Goal: Transaction & Acquisition: Download file/media

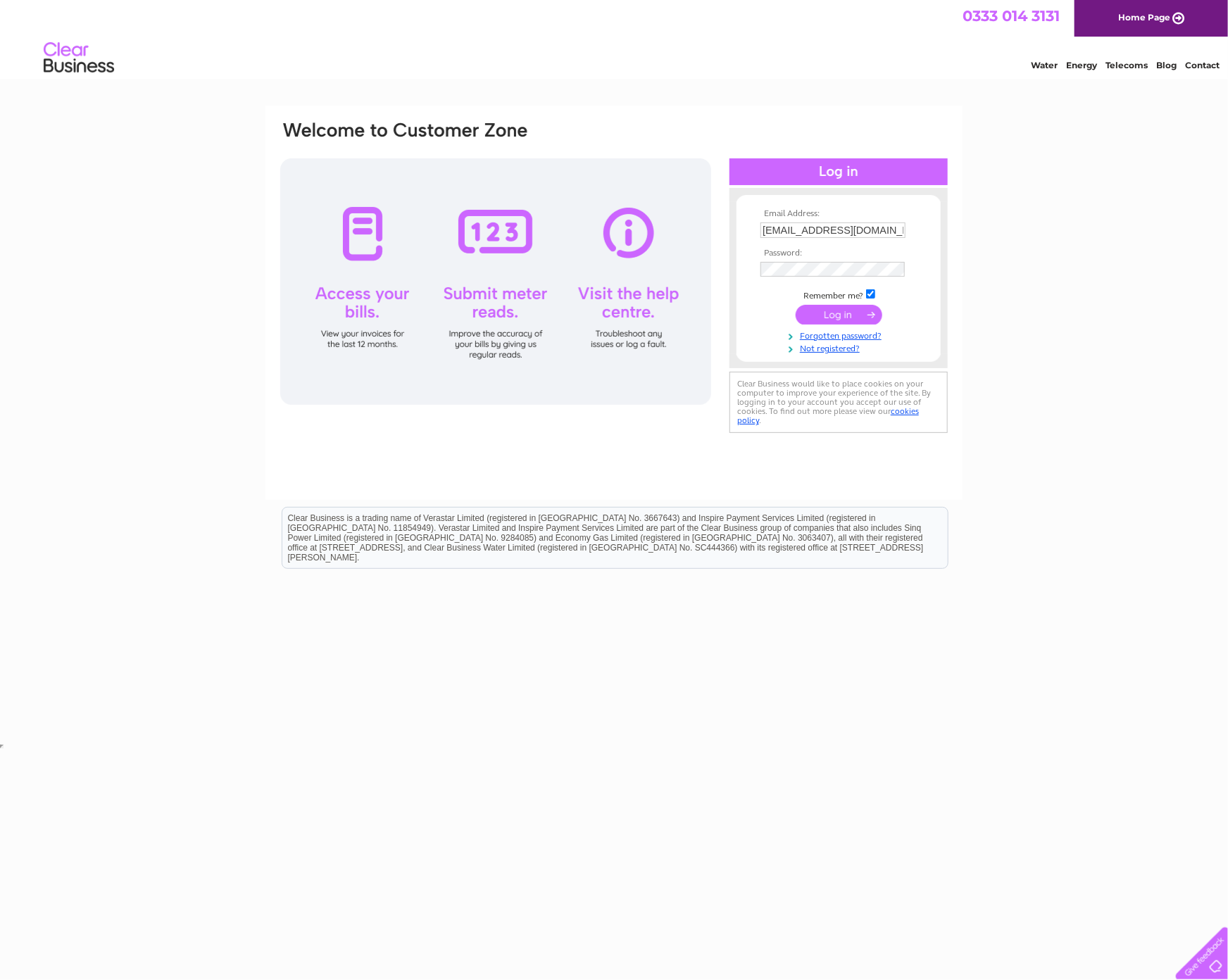
click at [839, 313] on input "submit" at bounding box center [838, 314] width 86 height 20
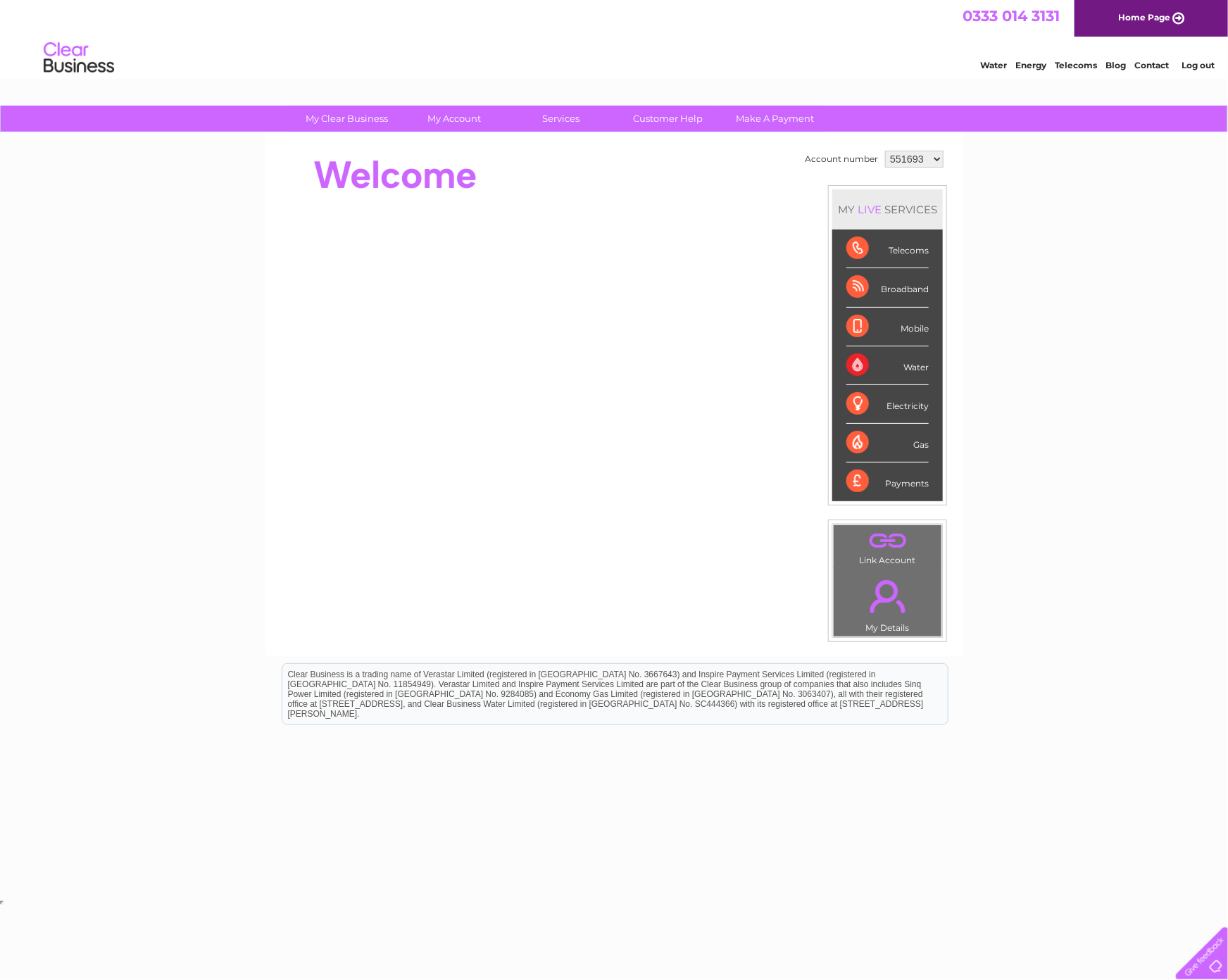
select select "1092083"
click at [885, 150] on select "551693 994092 1089588 1089592 1091964 1091968 1092083" at bounding box center [914, 158] width 58 height 17
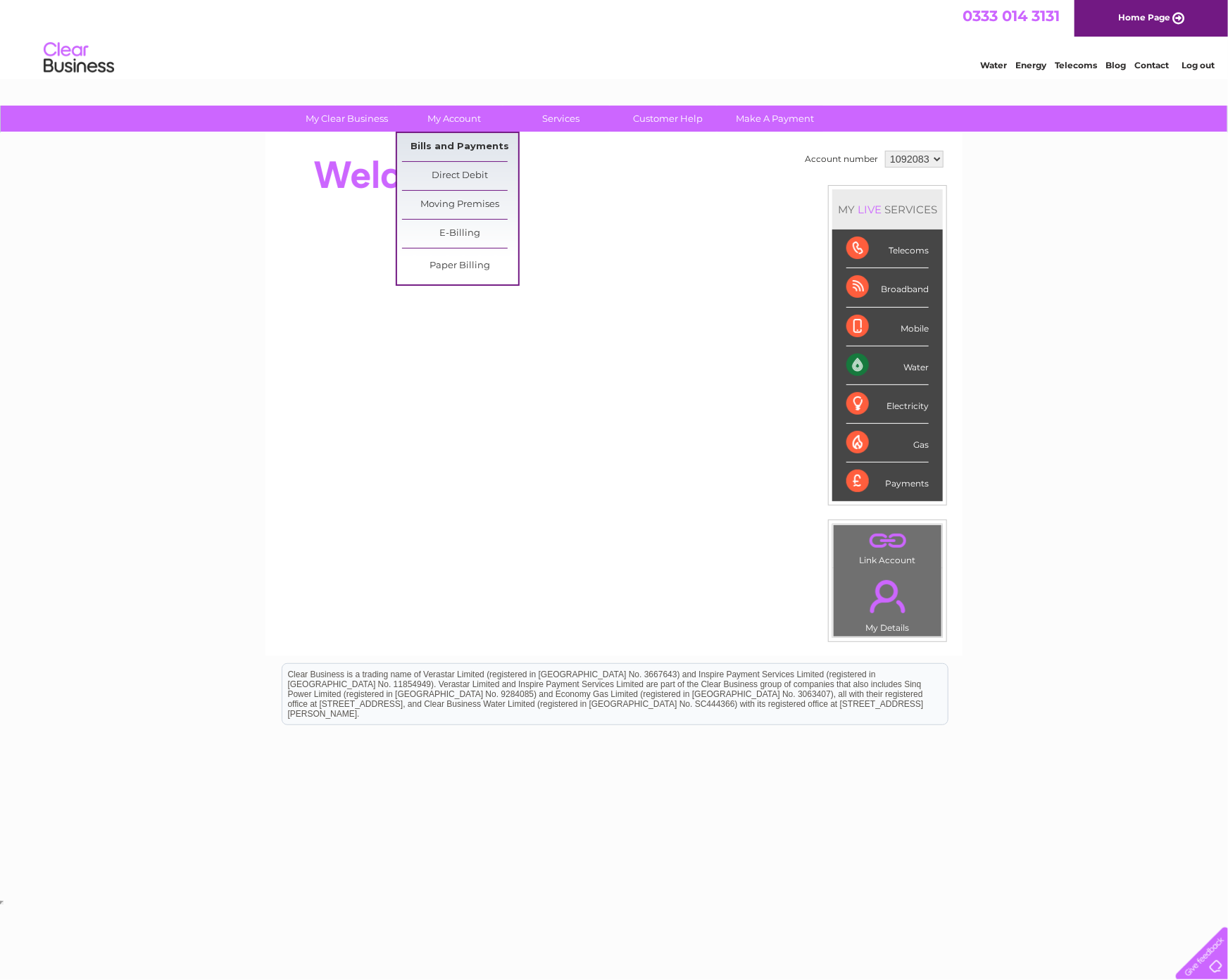
click at [469, 146] on link "Bills and Payments" at bounding box center [459, 146] width 116 height 28
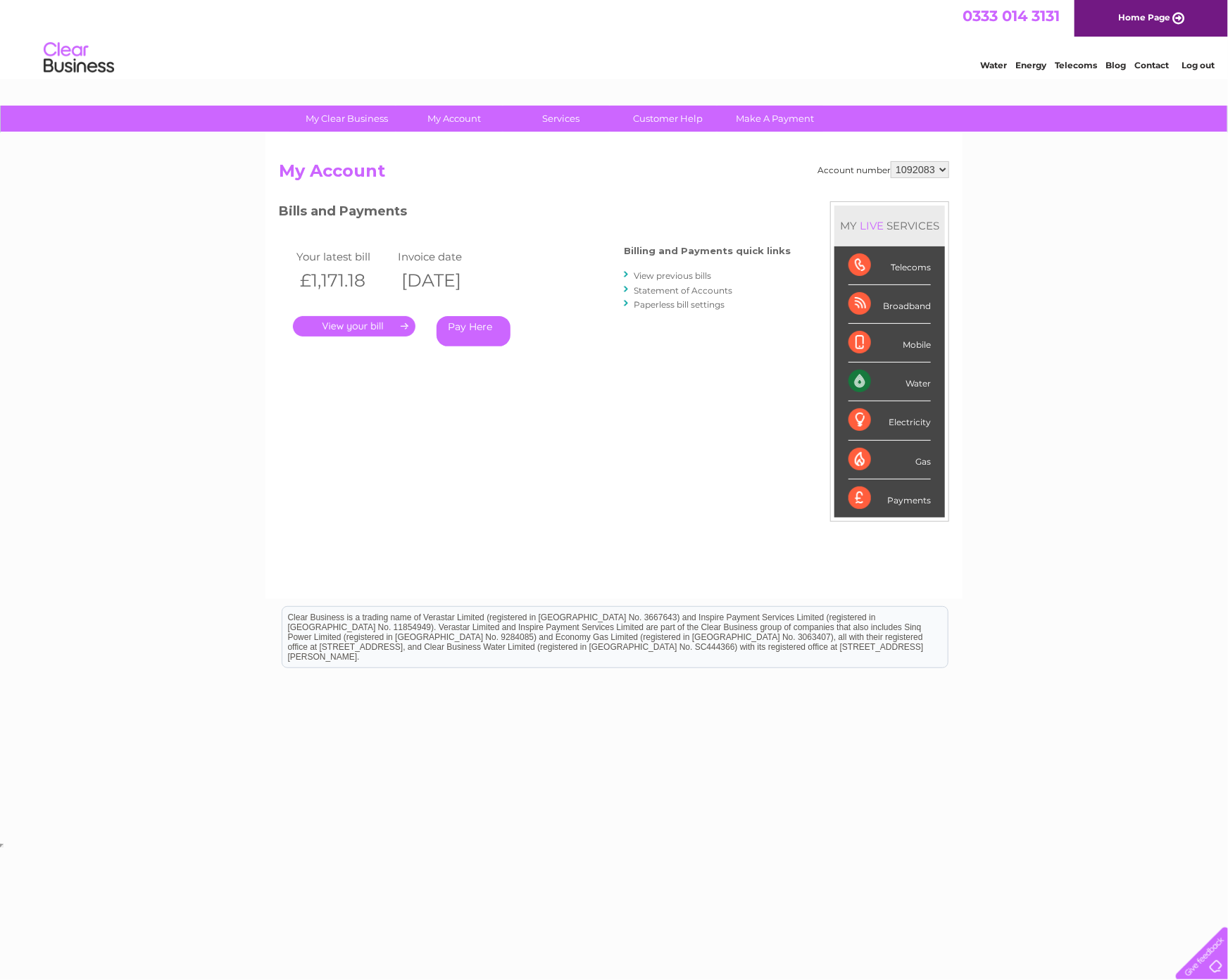
click at [936, 172] on select "551693 994092 1089588 1089592 1091964 1091968 1092083" at bounding box center [919, 170] width 58 height 17
click at [890, 162] on select "551693 994092 1089588 1089592 1091964 1091968 1092083" at bounding box center [919, 170] width 58 height 17
click at [382, 330] on link "." at bounding box center [354, 326] width 122 height 21
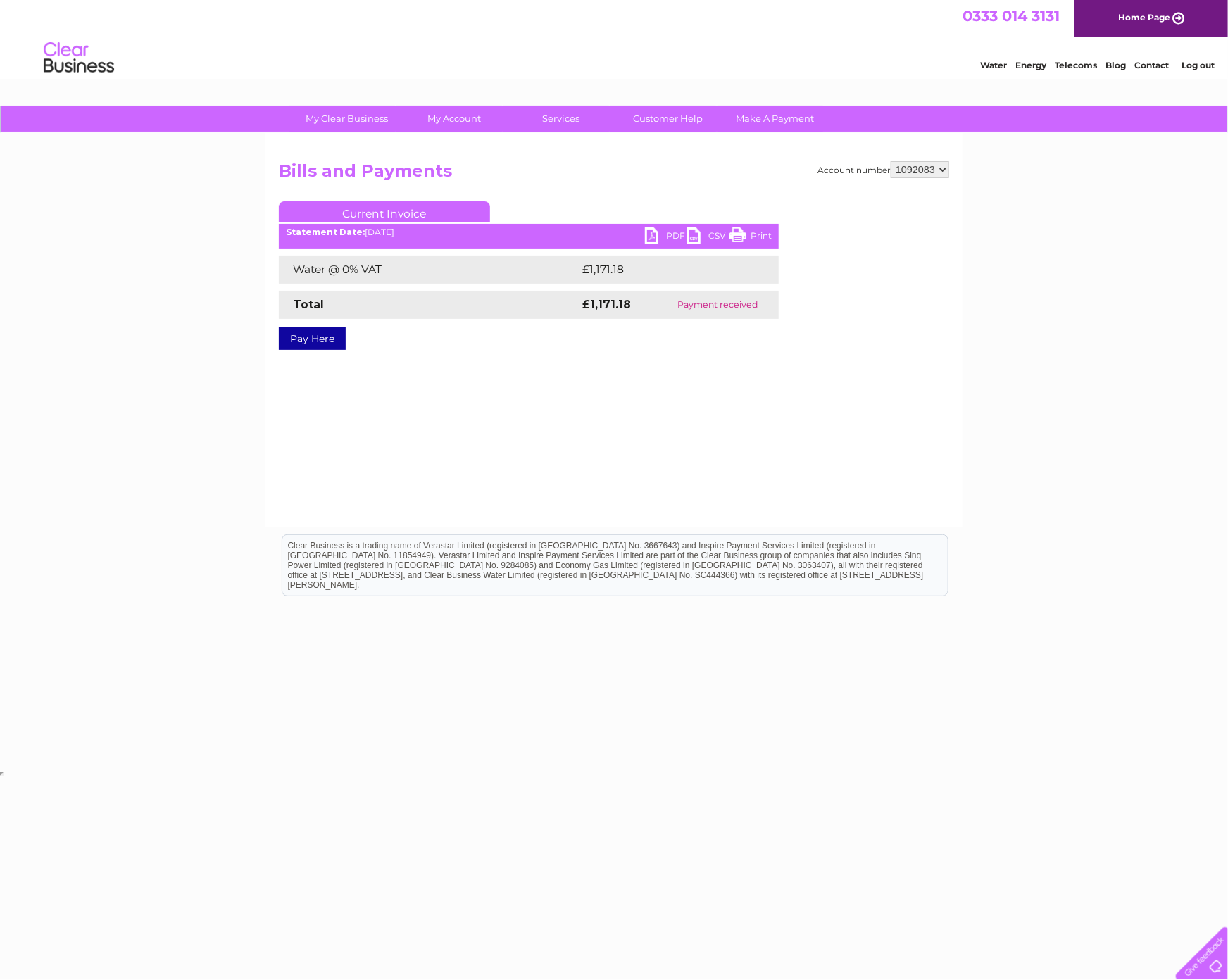
click at [662, 236] on link "PDF" at bounding box center [666, 238] width 42 height 21
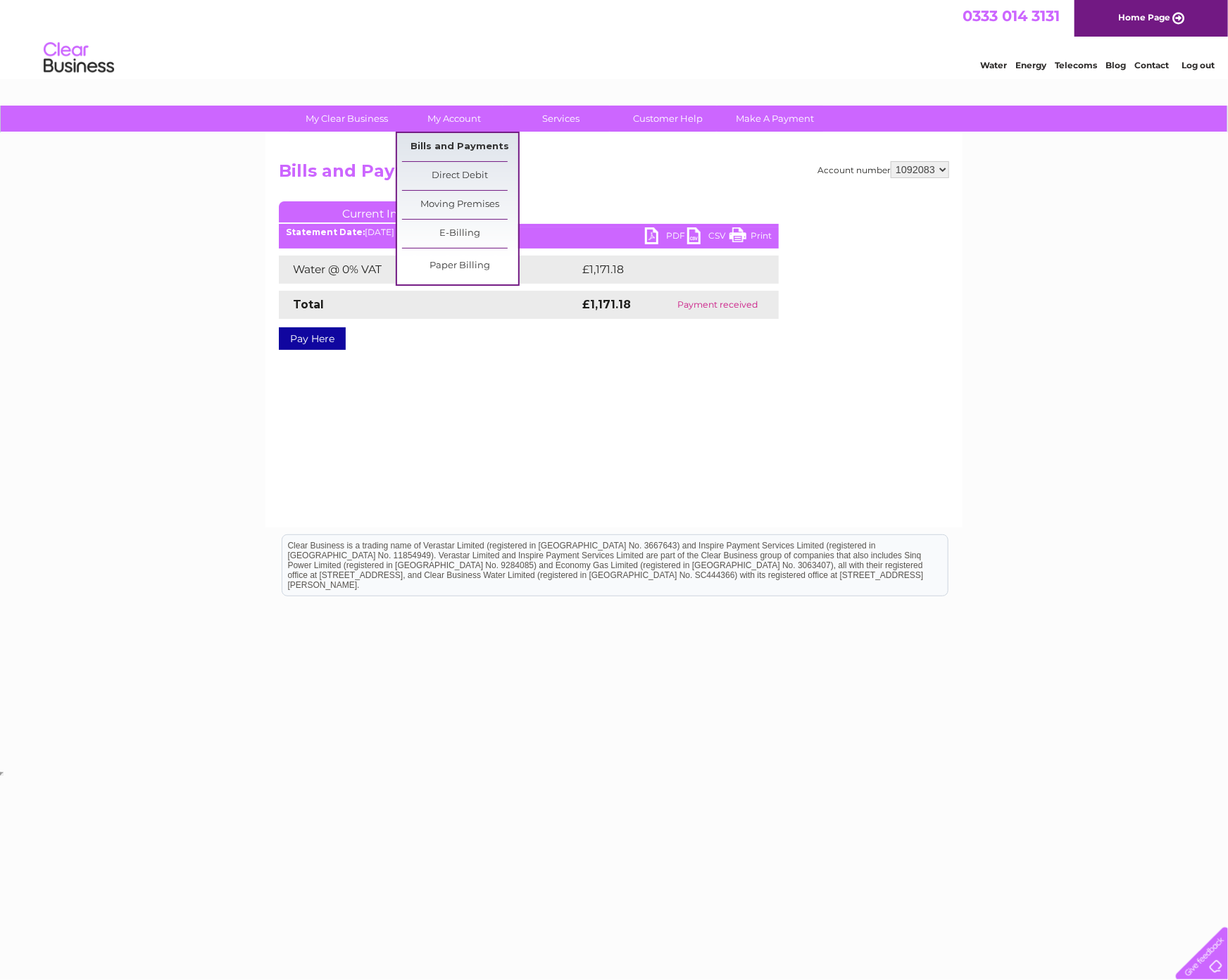
click at [463, 144] on link "Bills and Payments" at bounding box center [459, 146] width 116 height 28
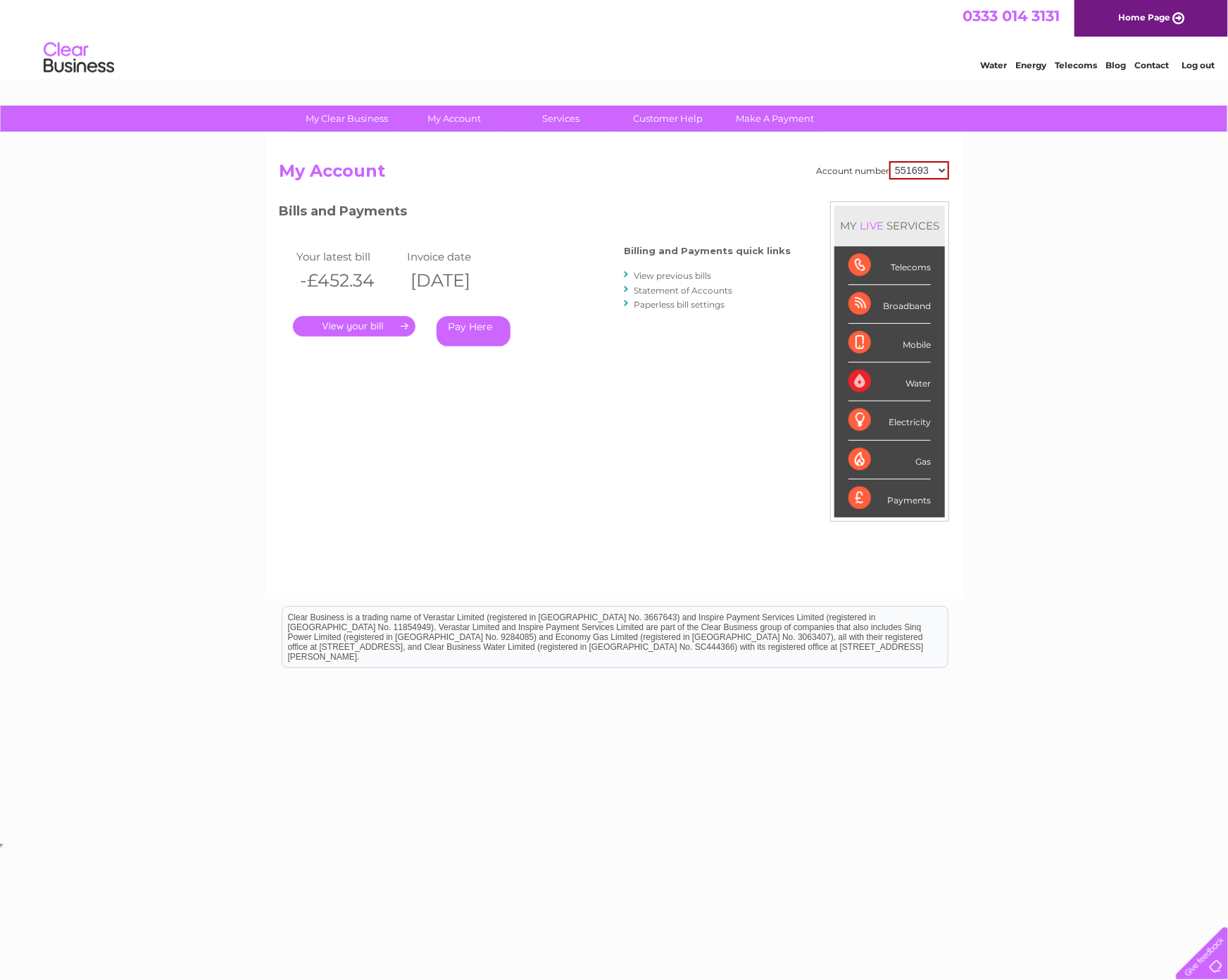
click at [692, 276] on link "View previous bills" at bounding box center [672, 275] width 78 height 10
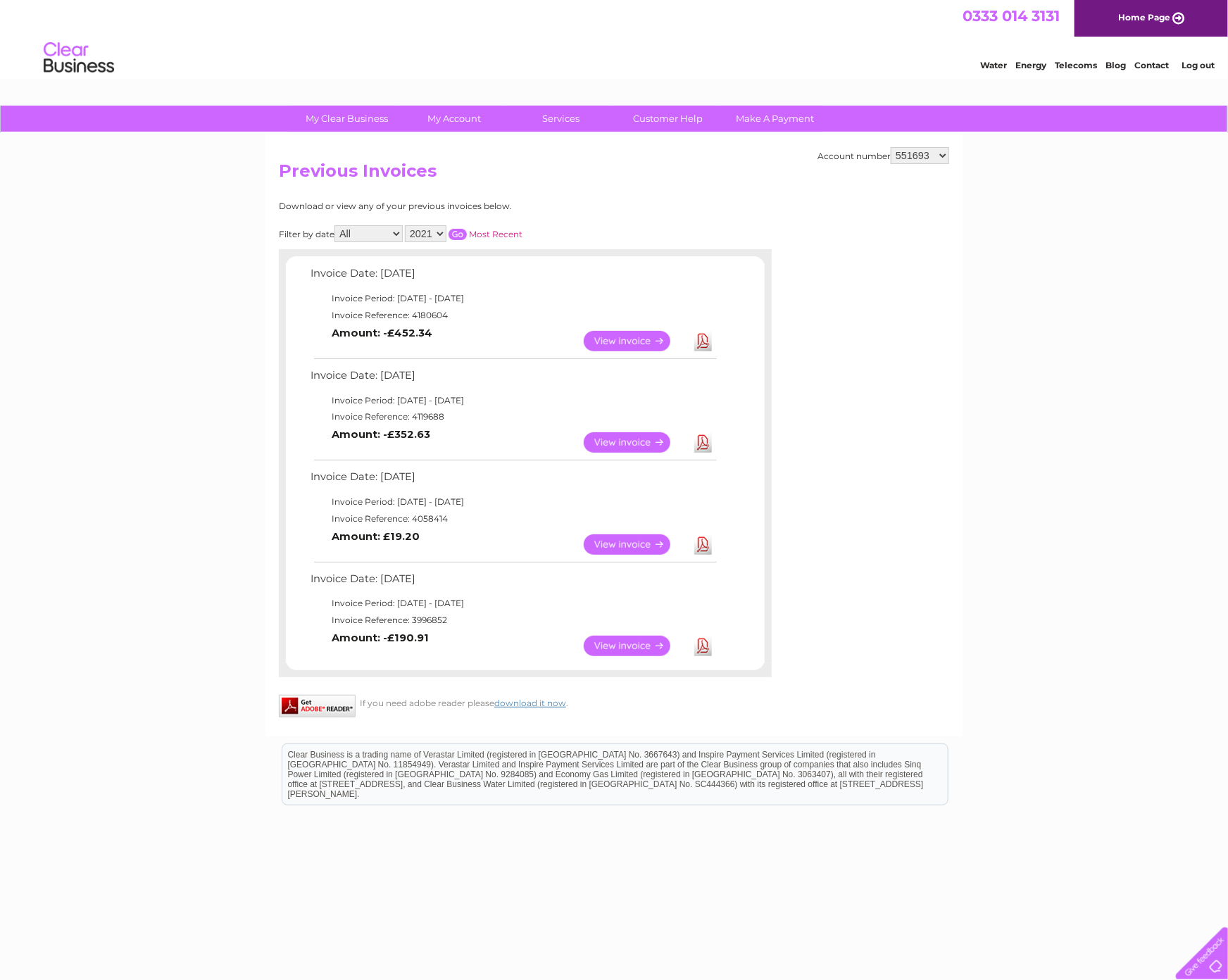
click at [442, 232] on select "2021 2020 2019 2018" at bounding box center [426, 234] width 42 height 17
click at [924, 155] on select "551693 994092 1089588 1089592 1091964 1091968 1092083" at bounding box center [919, 155] width 58 height 17
select select "1092083"
click at [890, 147] on select "551693 994092 1089588 1089592 1091964 1091968 1092083" at bounding box center [919, 155] width 58 height 17
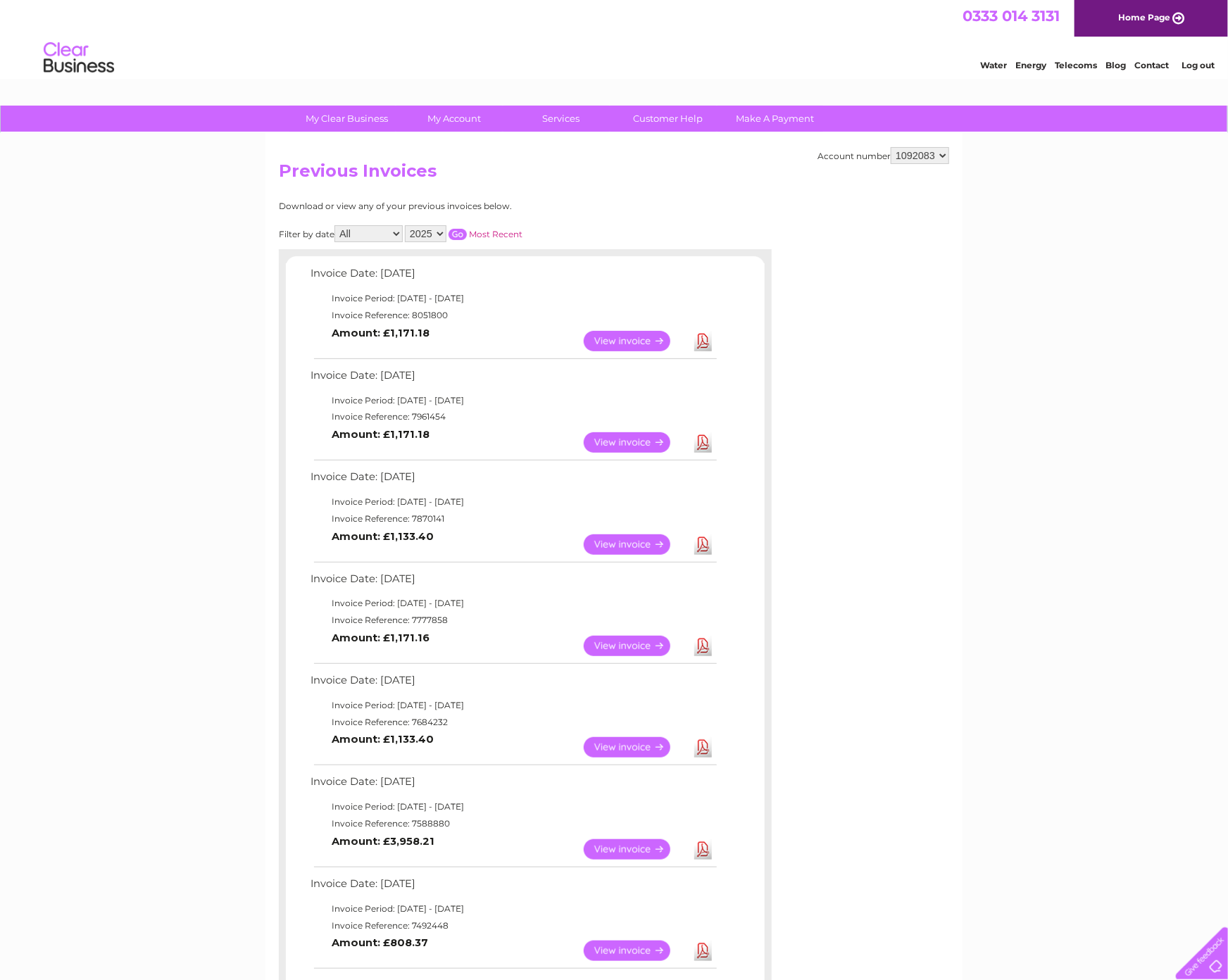
click at [432, 233] on select "2025 2024 2023 2022" at bounding box center [426, 234] width 42 height 17
select select "2023"
click at [406, 226] on select "2025 2024 2023 2022" at bounding box center [426, 234] width 42 height 17
click at [460, 234] on input "button" at bounding box center [458, 234] width 18 height 11
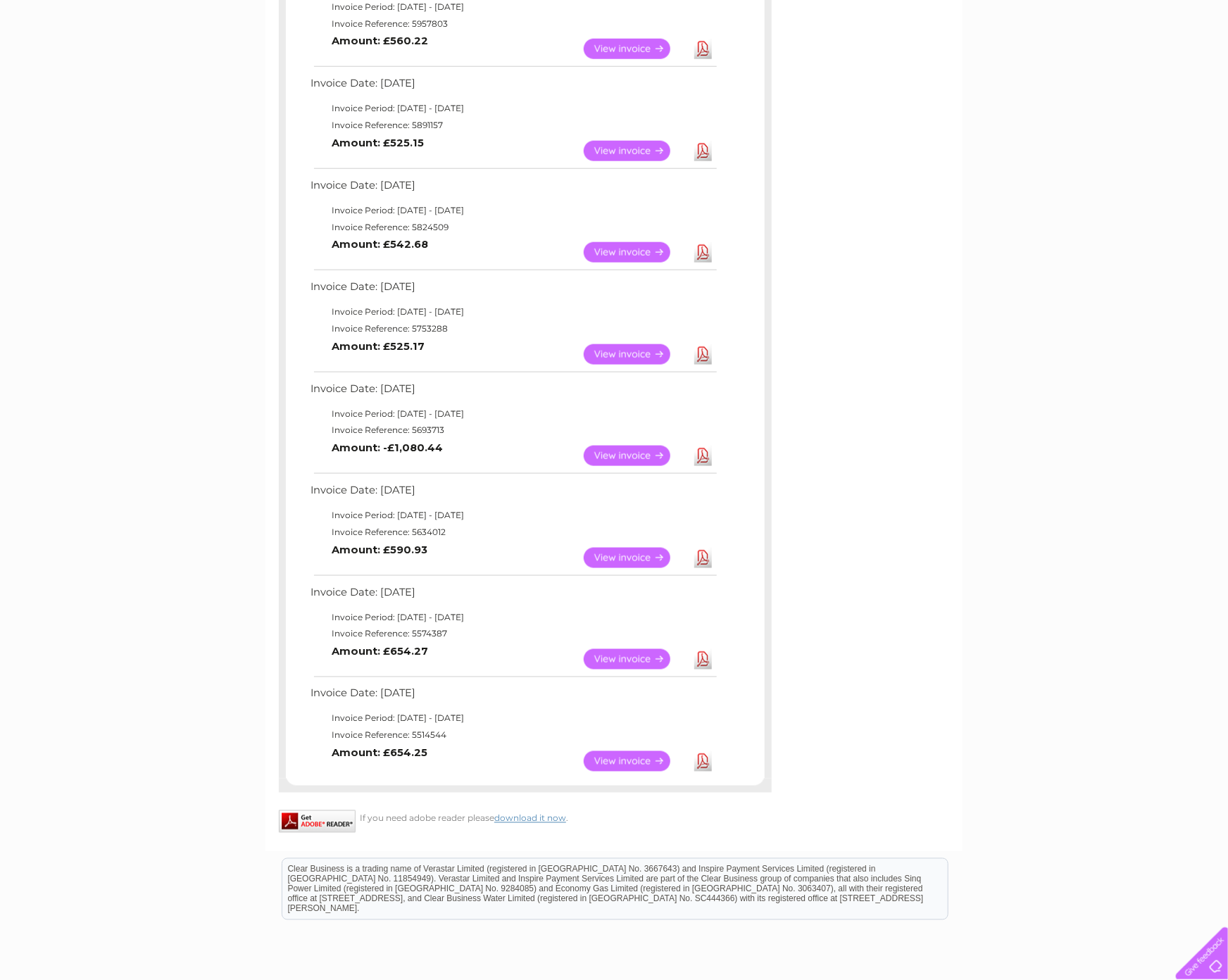
scroll to position [700, 0]
click at [701, 454] on link "Download" at bounding box center [703, 454] width 18 height 21
click at [705, 347] on link "Download" at bounding box center [703, 354] width 18 height 21
click at [704, 249] on link "Download" at bounding box center [703, 251] width 18 height 21
click at [697, 150] on link "Download" at bounding box center [703, 150] width 18 height 21
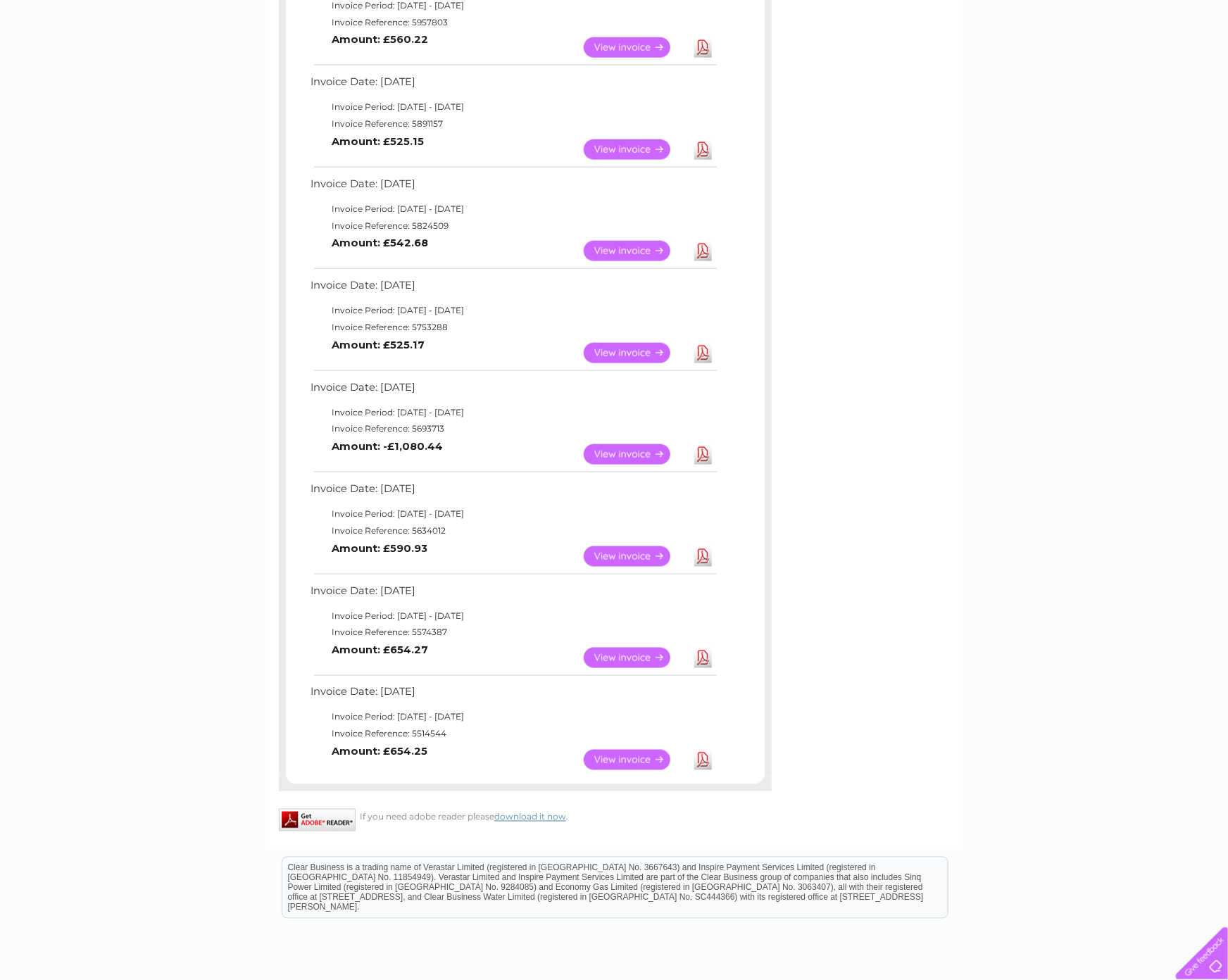
click at [705, 46] on link "Download" at bounding box center [703, 48] width 18 height 21
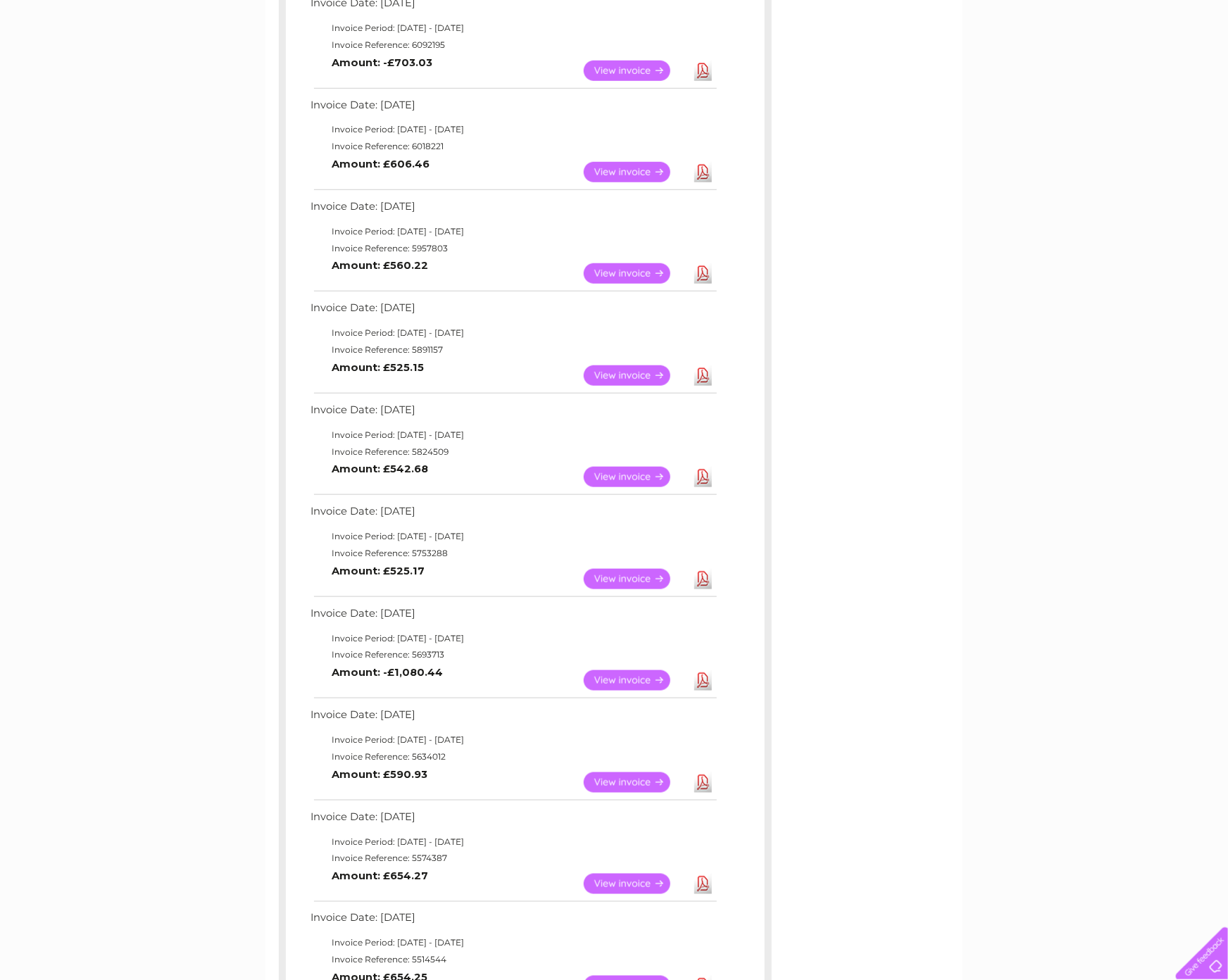
scroll to position [466, 0]
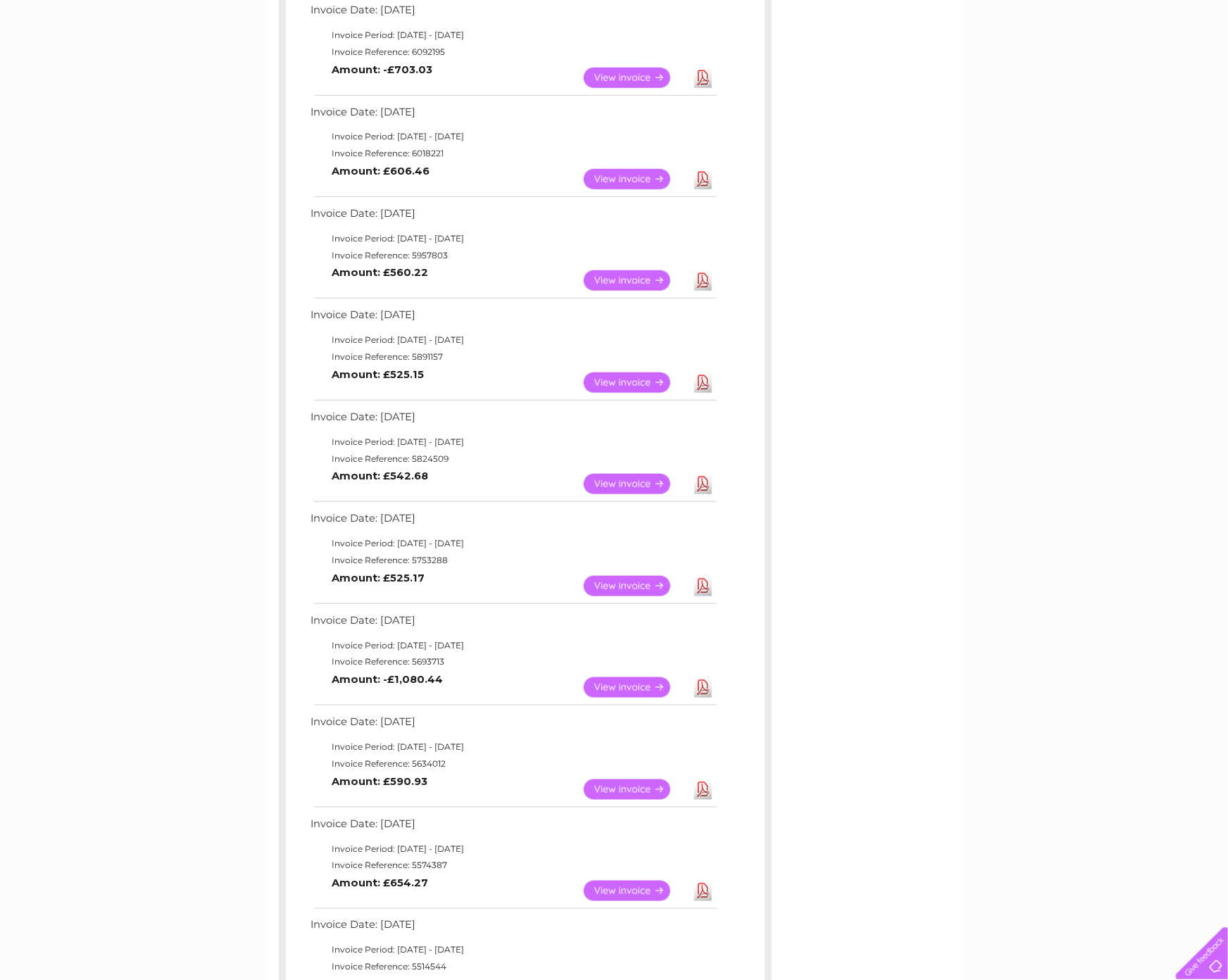
click at [637, 175] on link "View" at bounding box center [635, 179] width 103 height 21
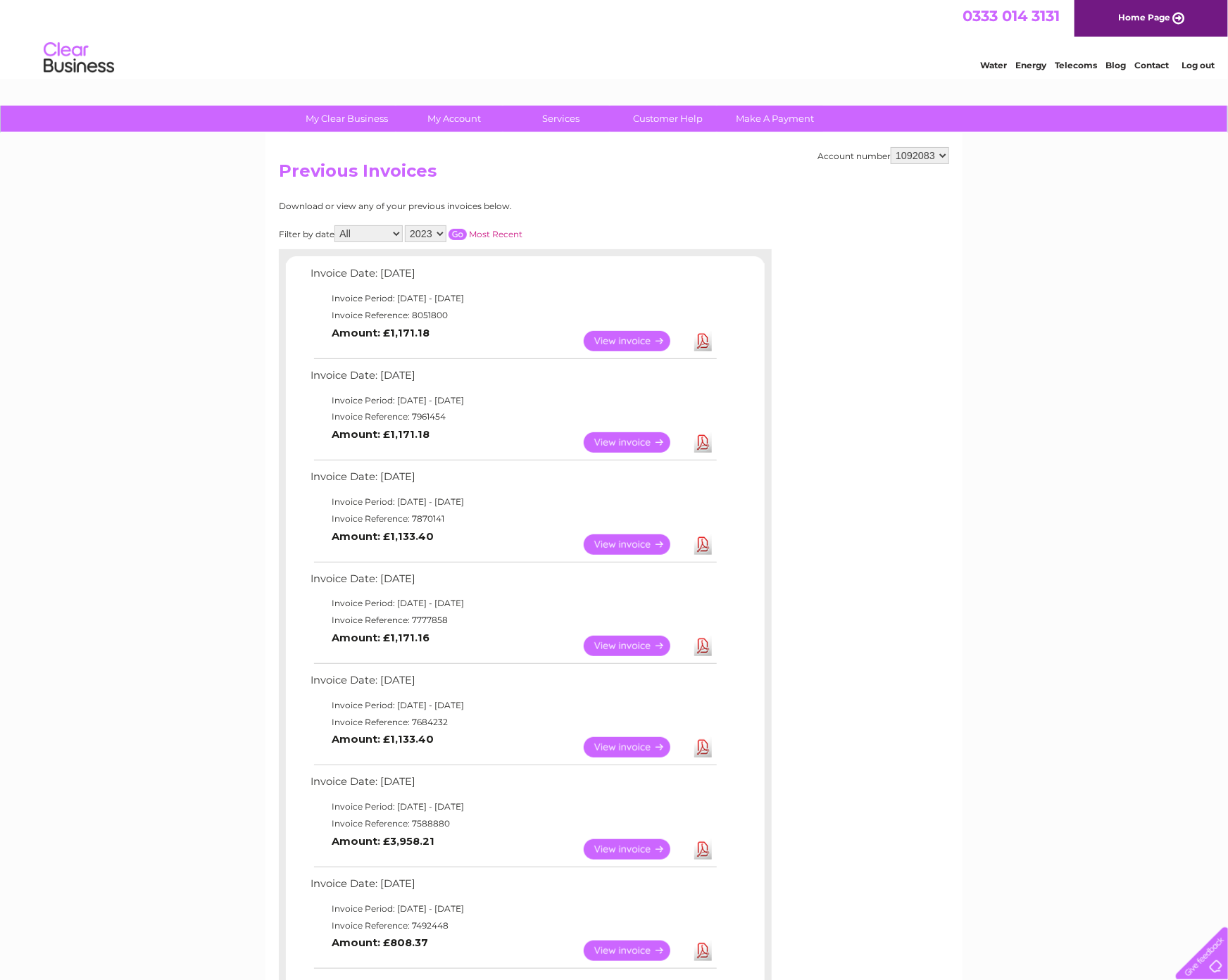
click at [458, 233] on input "button" at bounding box center [458, 234] width 18 height 11
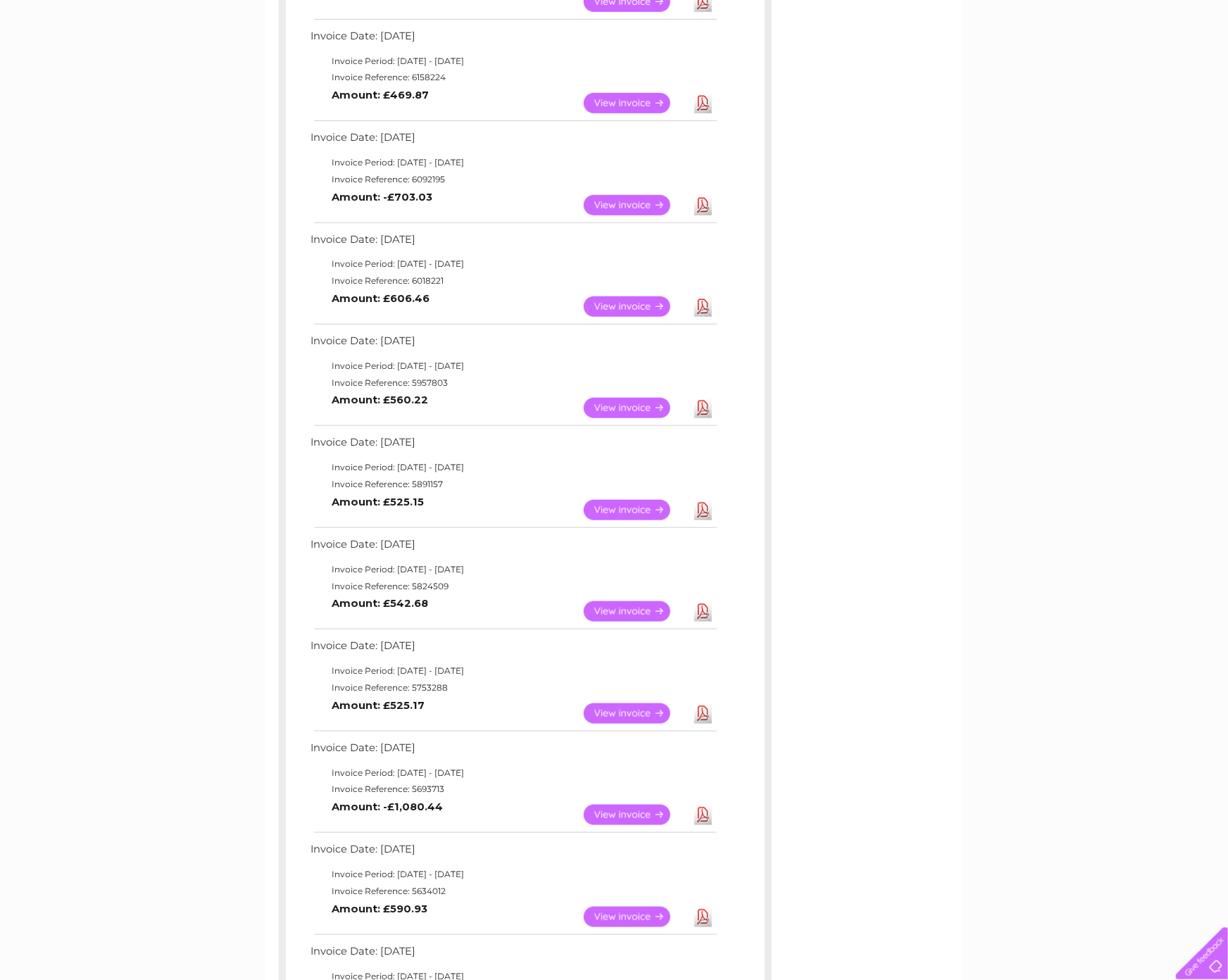
scroll to position [337, 0]
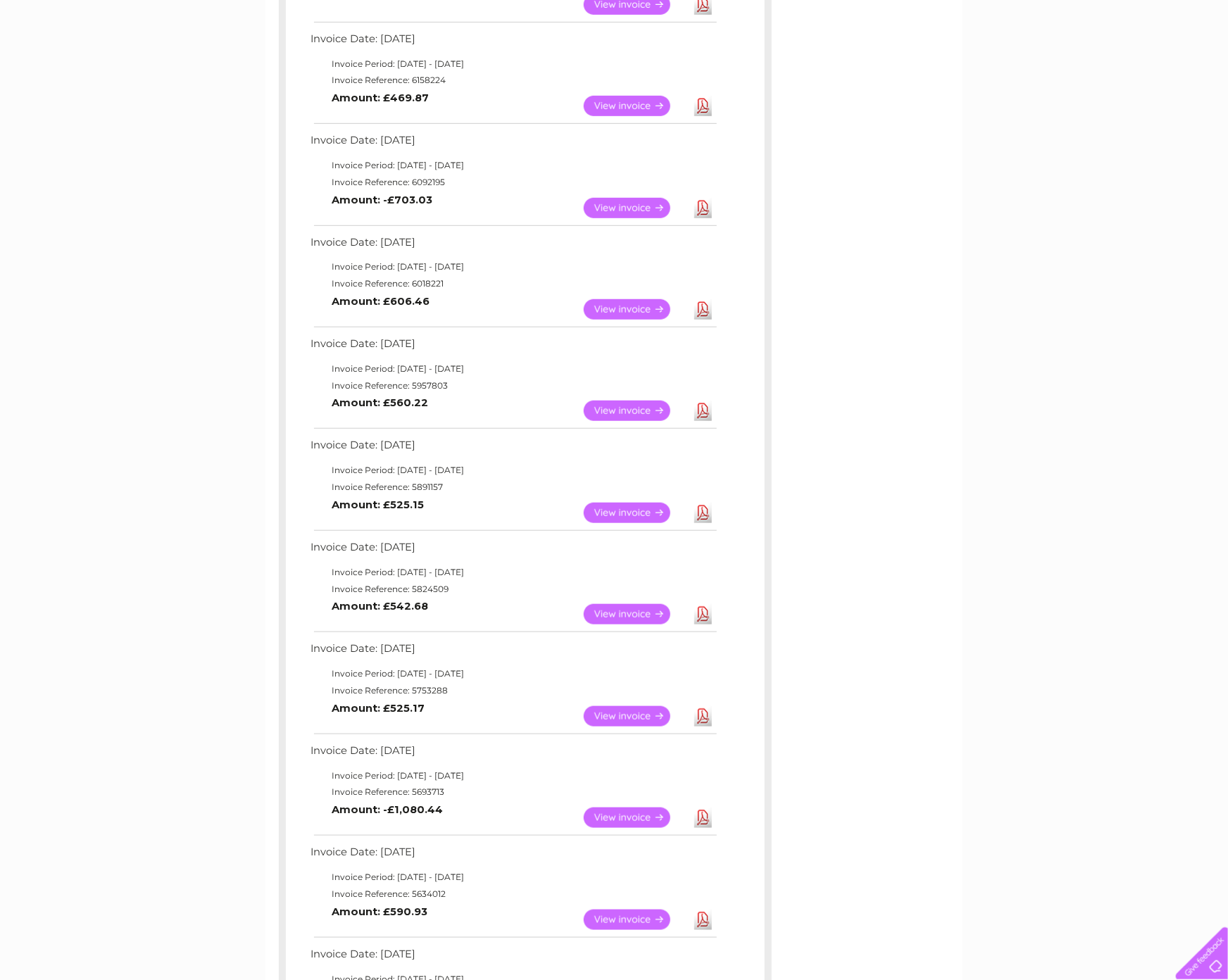
click at [704, 309] on link "Download" at bounding box center [703, 310] width 18 height 21
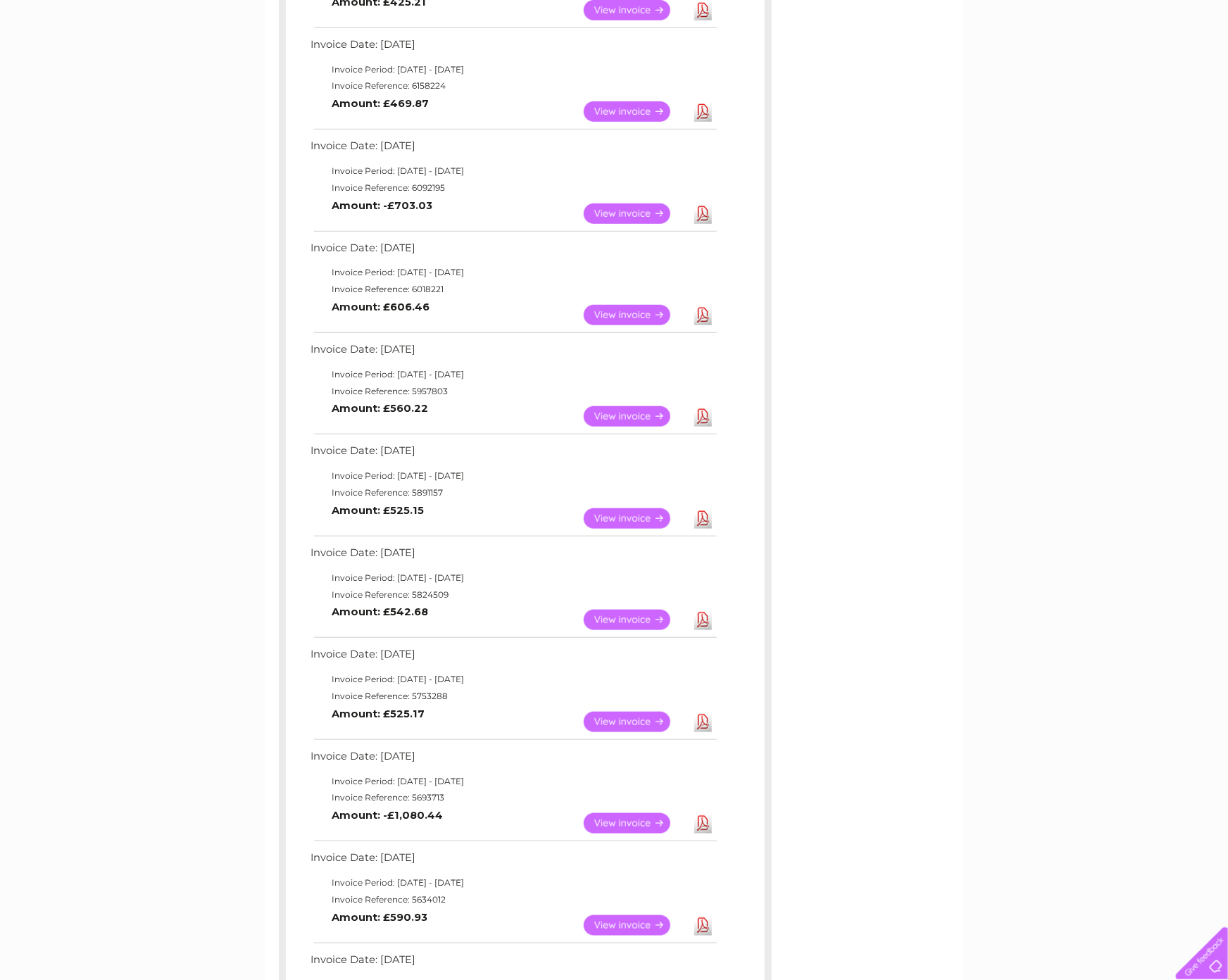
scroll to position [329, 0]
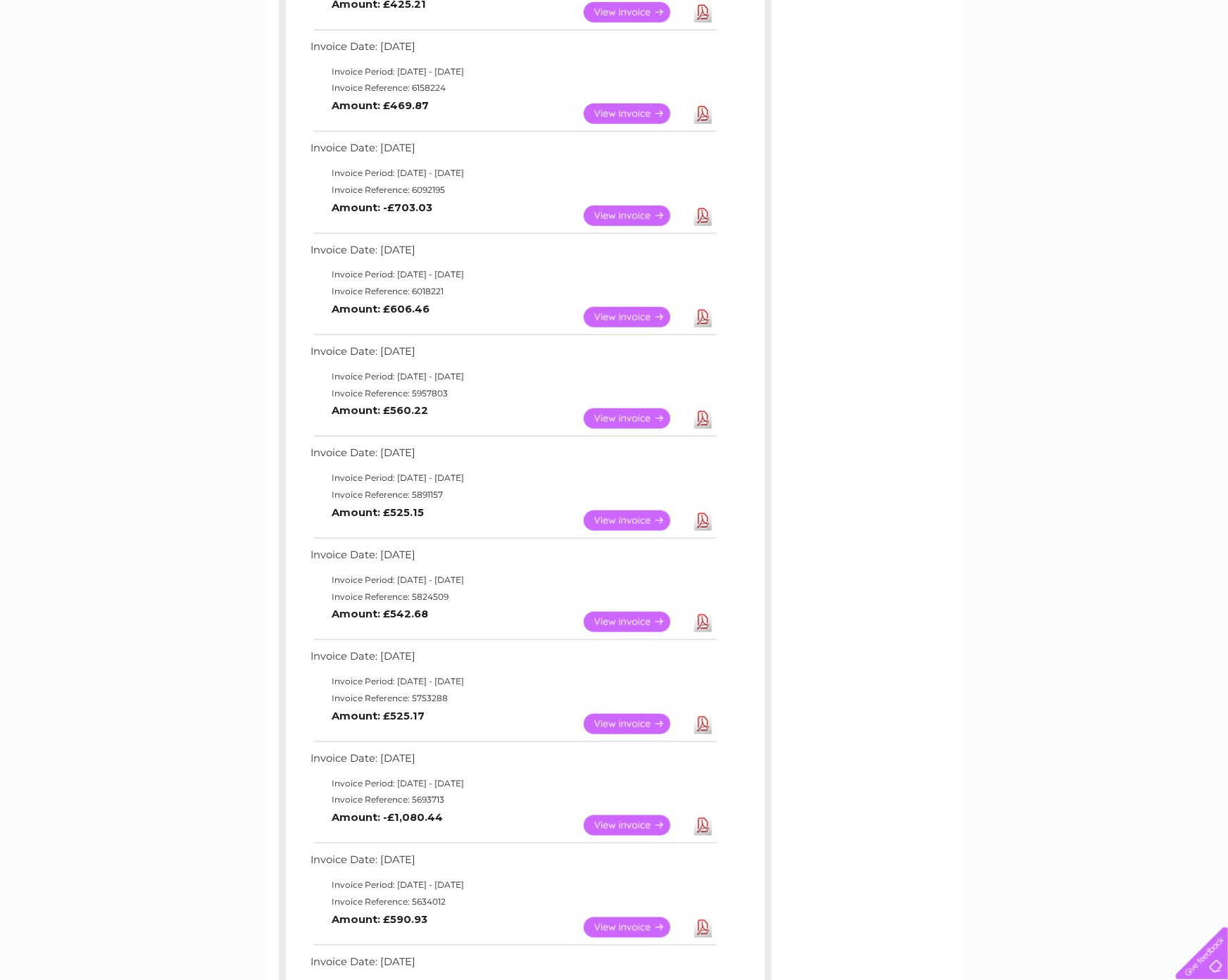
click at [698, 210] on link "Download" at bounding box center [703, 216] width 18 height 21
click at [702, 114] on link "Download" at bounding box center [703, 114] width 18 height 21
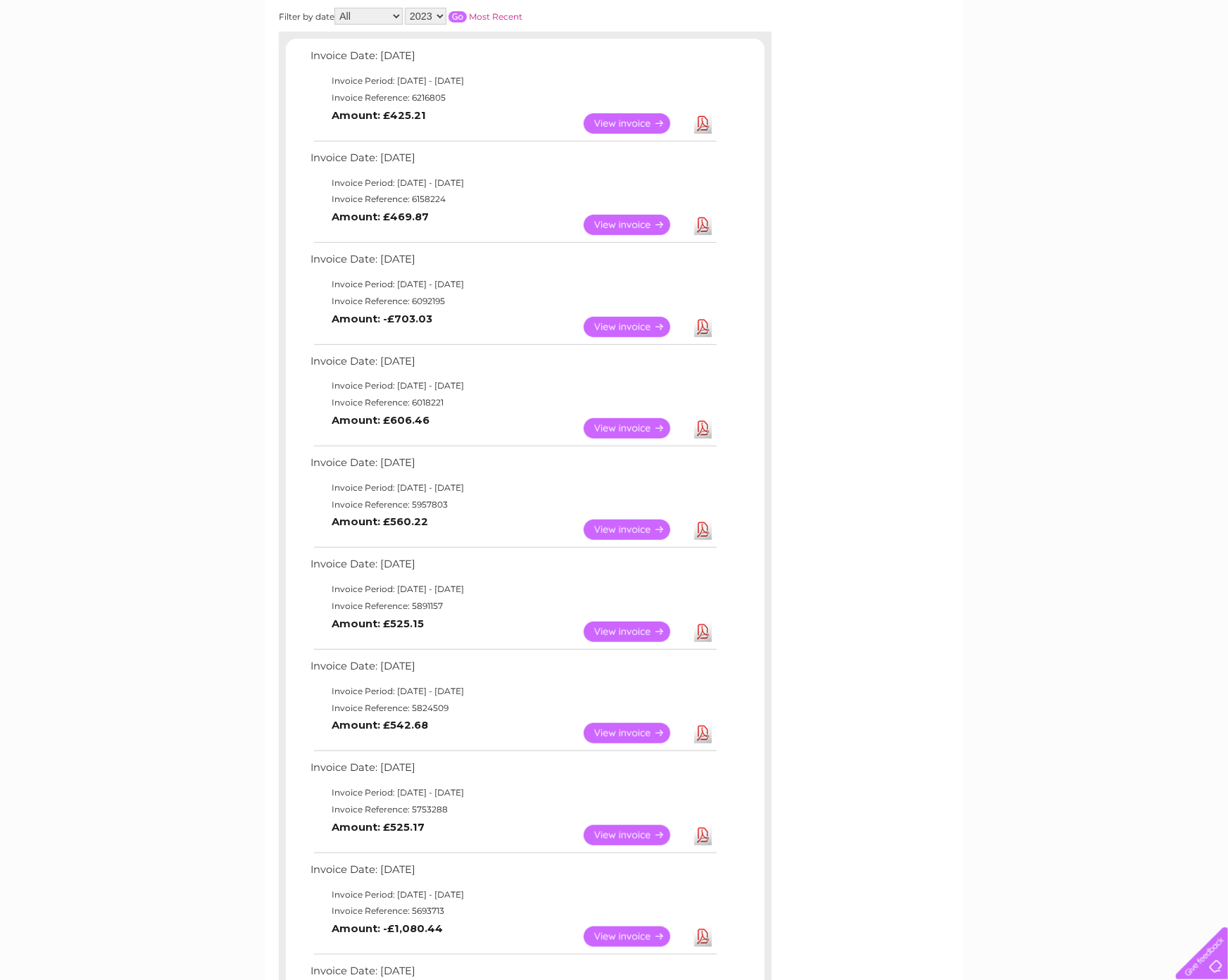
scroll to position [215, 0]
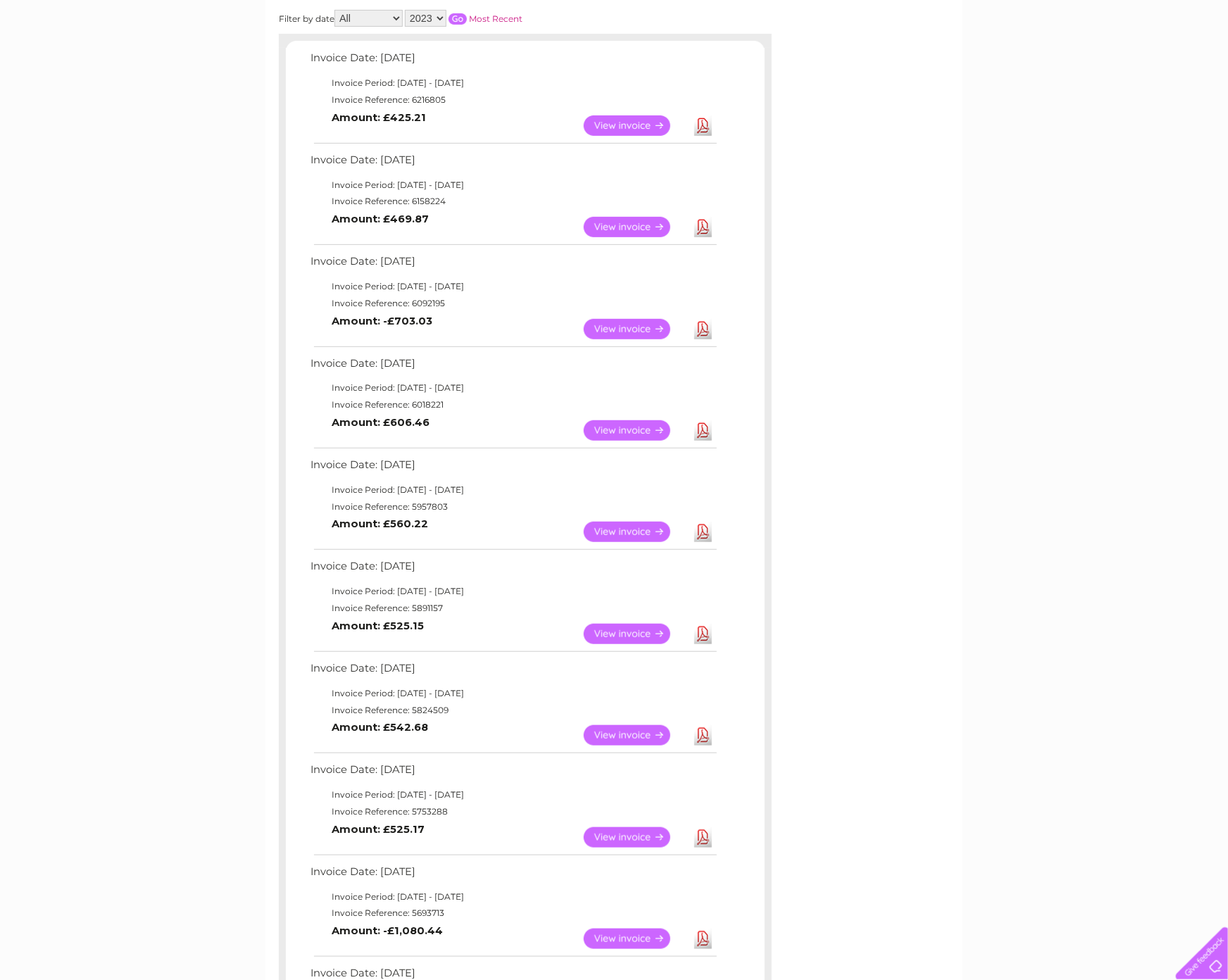
click at [703, 122] on link "Download" at bounding box center [703, 126] width 18 height 21
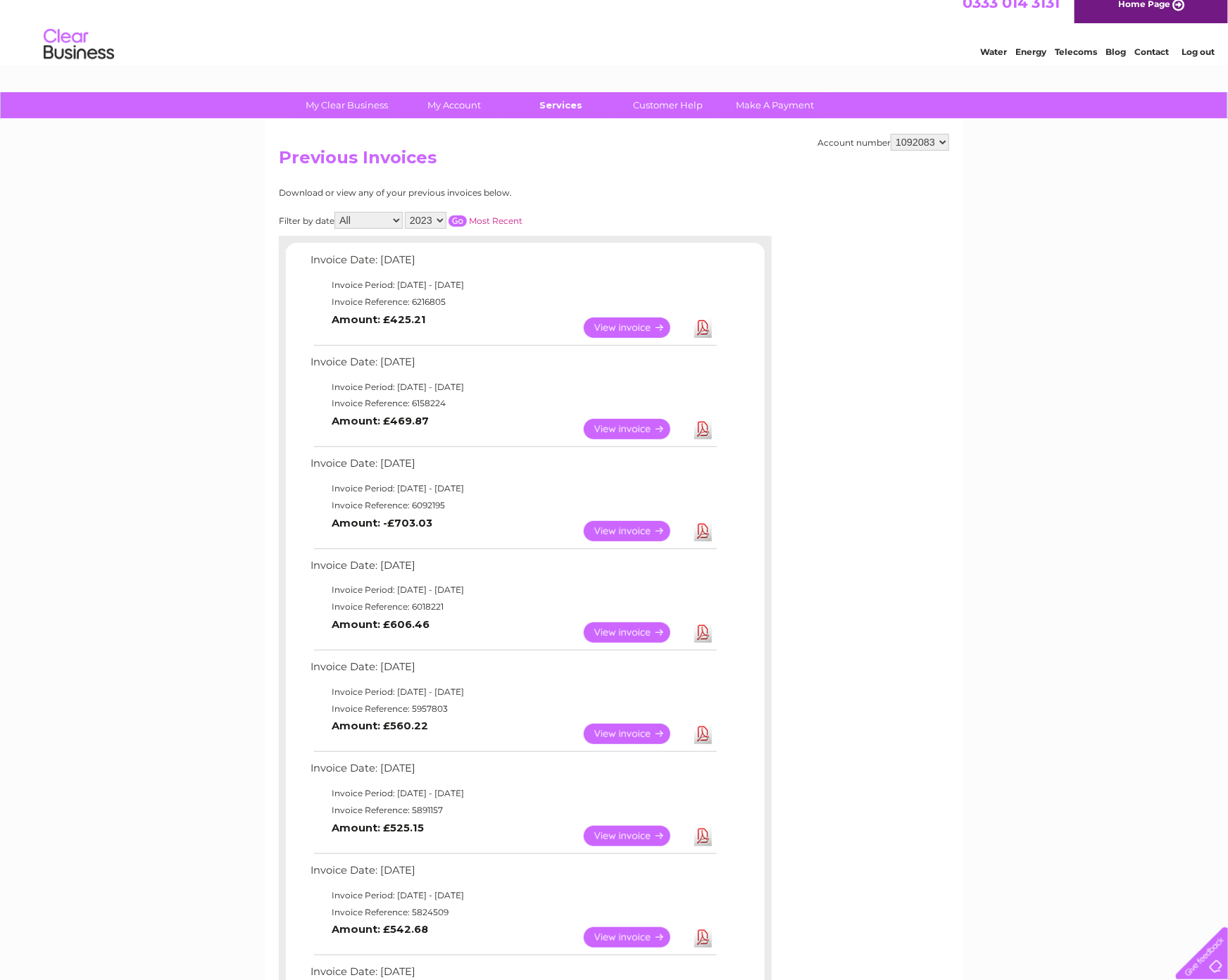
scroll to position [0, 0]
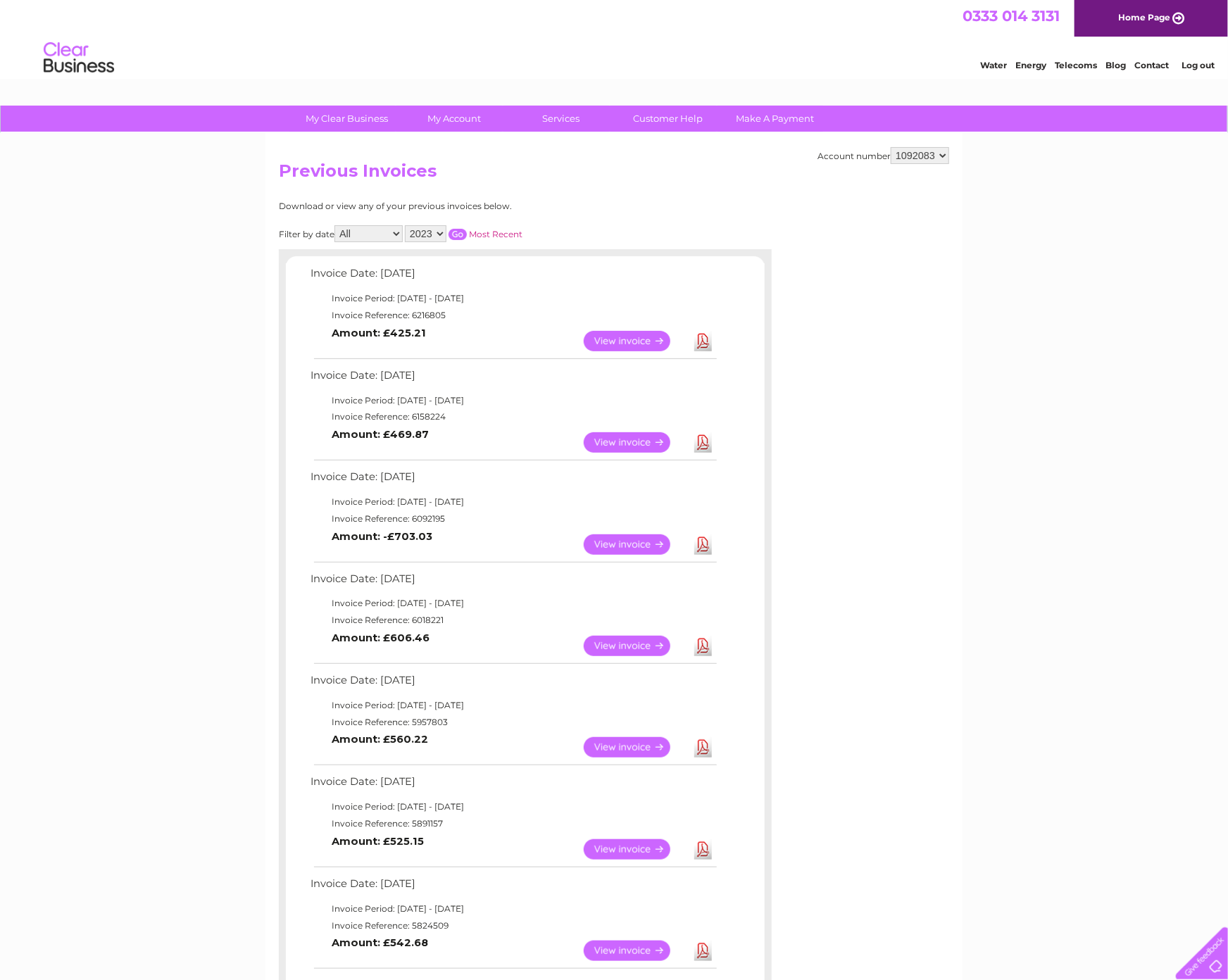
click at [434, 232] on select "2025 2024 2023 2022" at bounding box center [426, 234] width 42 height 17
click at [406, 226] on select "2025 2024 2023 2022" at bounding box center [426, 234] width 42 height 17
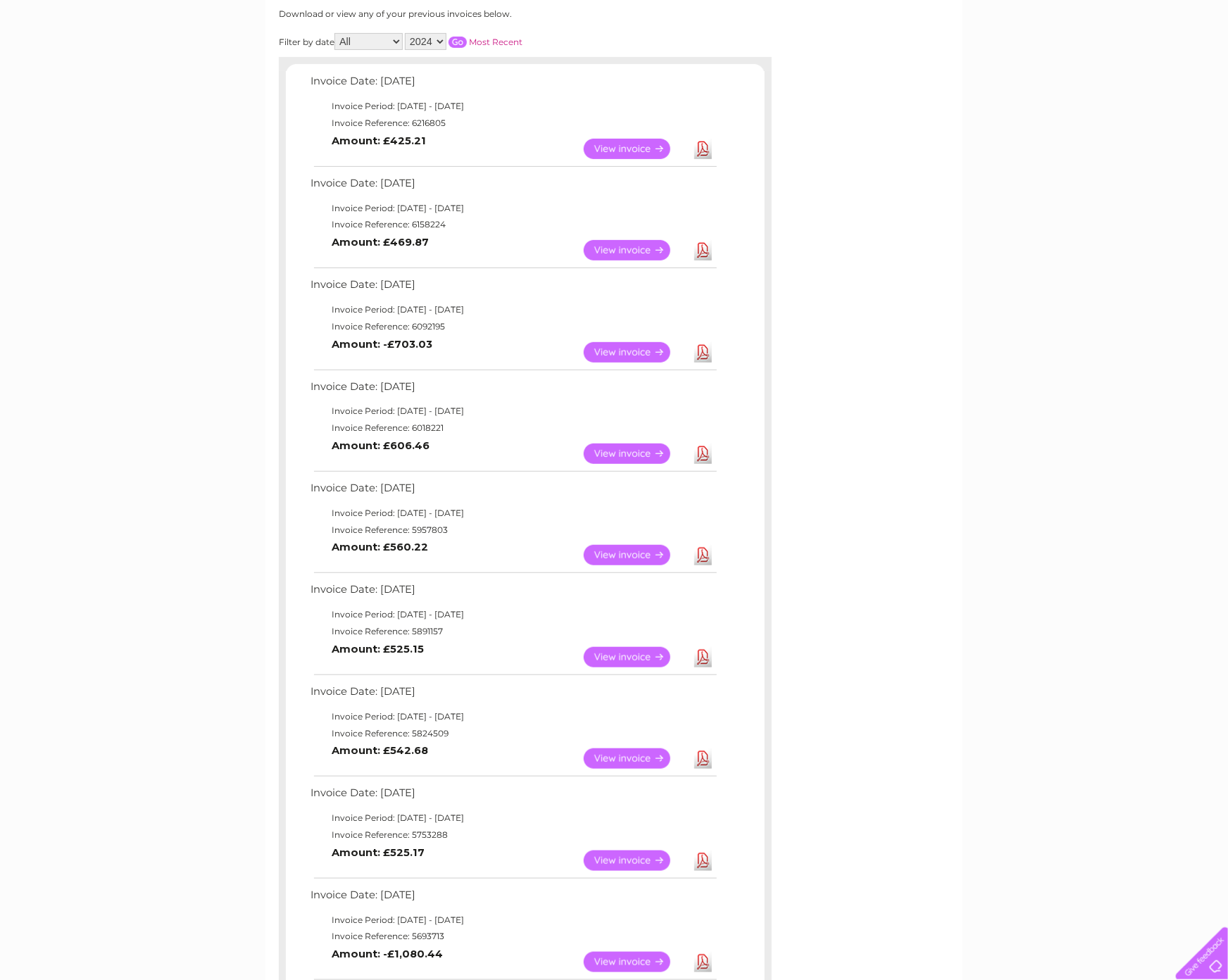
scroll to position [195, 0]
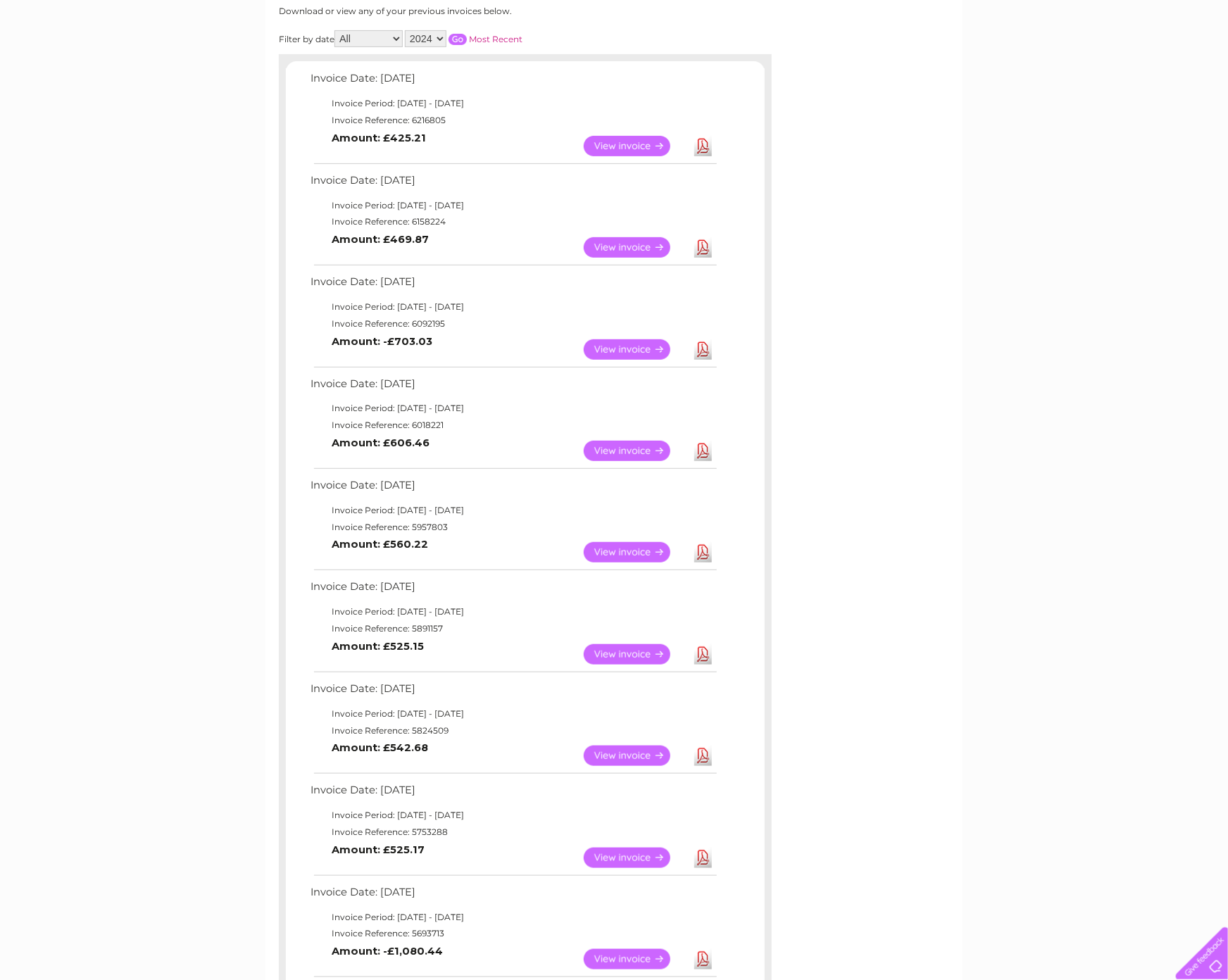
click at [459, 40] on input "button" at bounding box center [458, 39] width 18 height 11
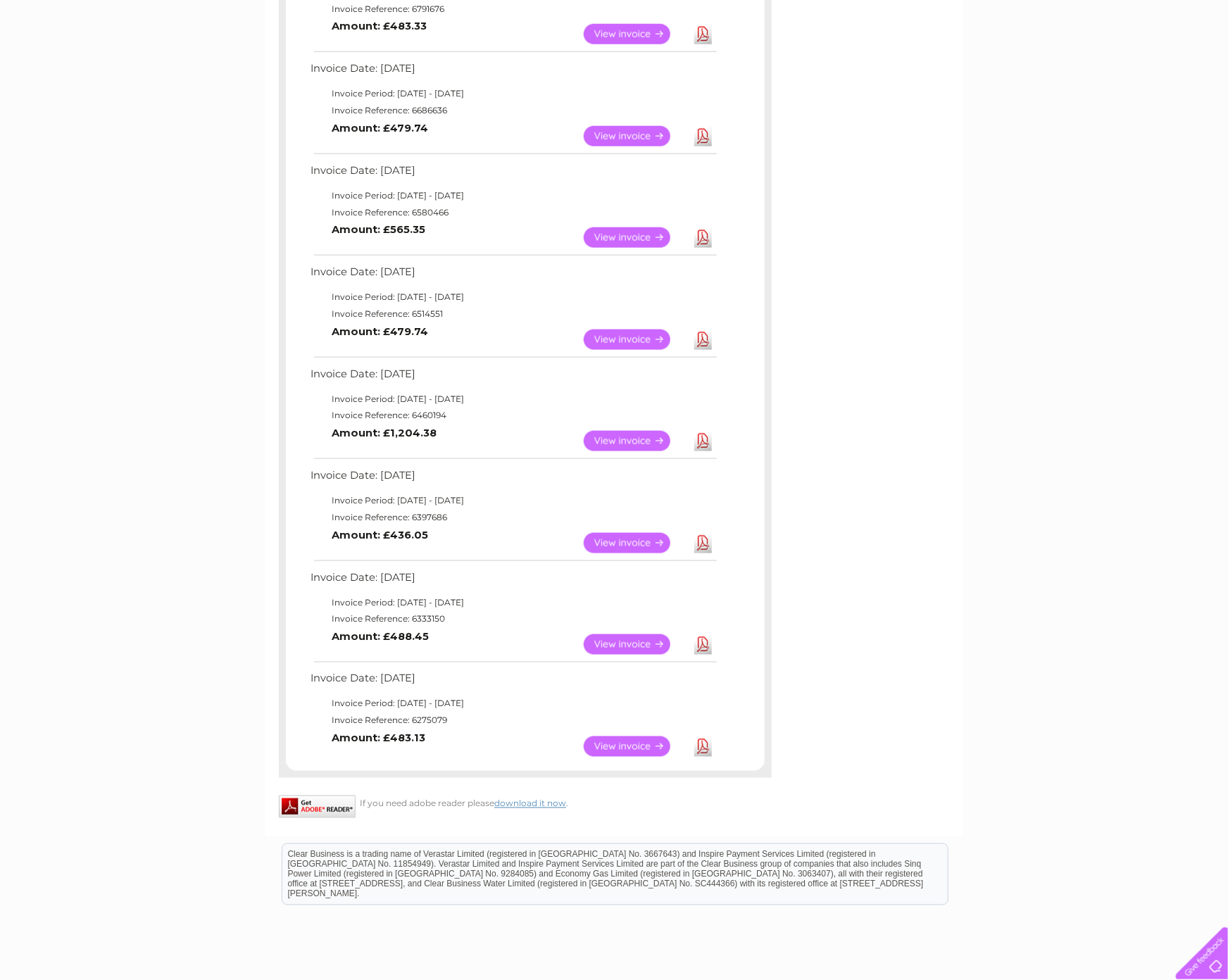
scroll to position [816, 0]
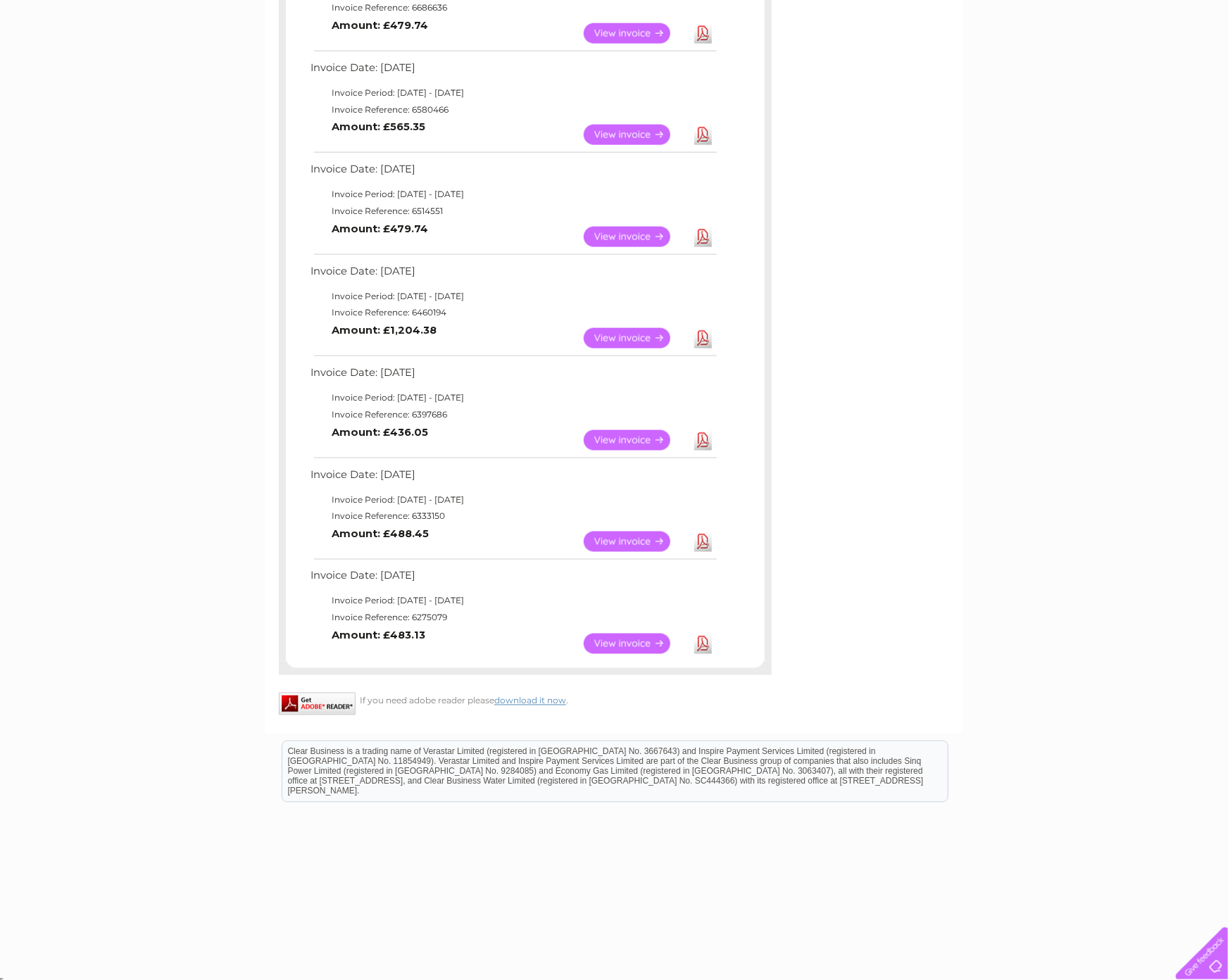
click at [702, 642] on link "Download" at bounding box center [703, 644] width 18 height 21
click at [704, 542] on link "Download" at bounding box center [703, 542] width 18 height 21
click at [704, 439] on link "Download" at bounding box center [703, 441] width 18 height 21
click at [700, 340] on link "Download" at bounding box center [703, 338] width 18 height 21
click at [706, 236] on link "Download" at bounding box center [703, 237] width 18 height 21
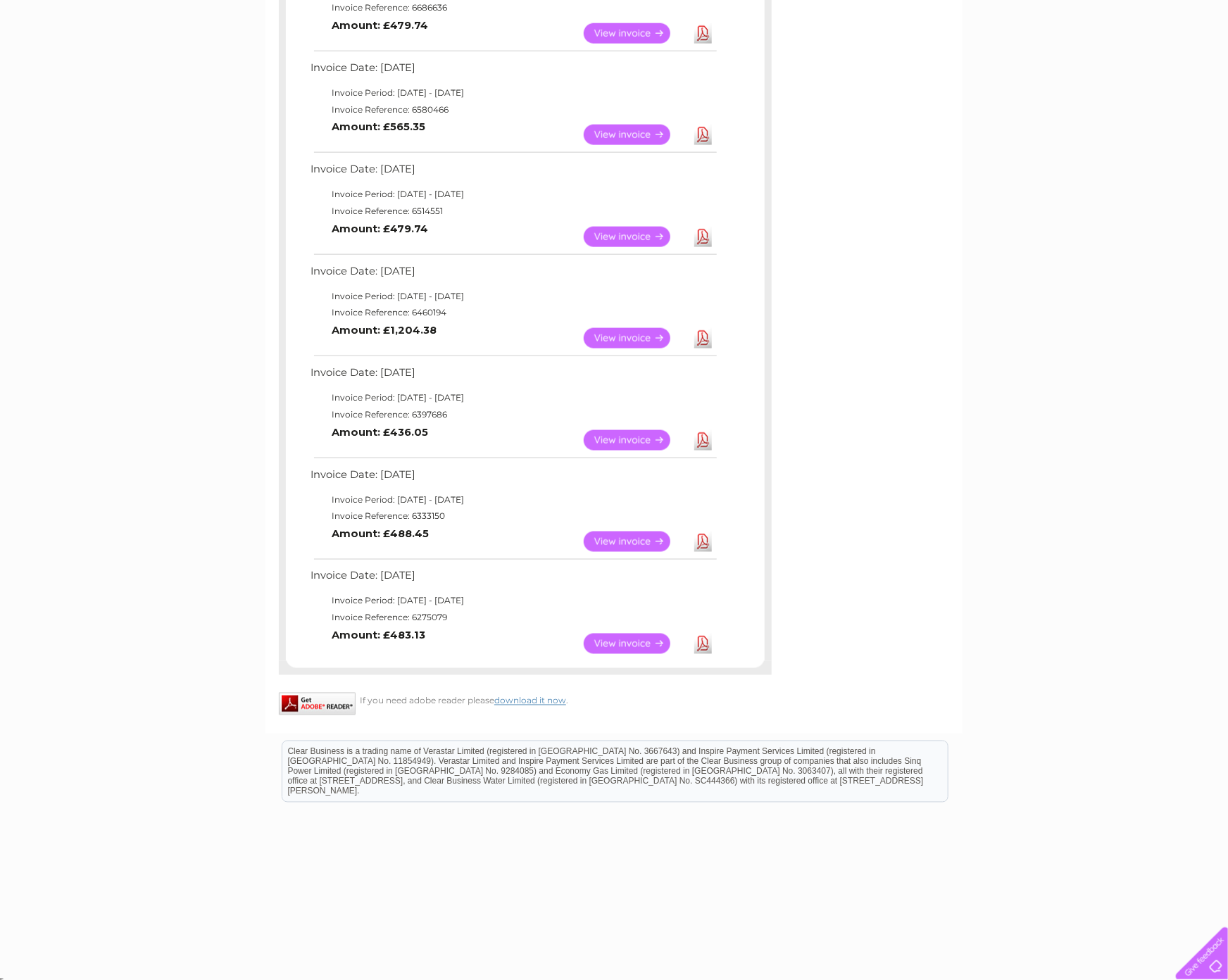
click at [704, 136] on link "Download" at bounding box center [703, 135] width 18 height 21
click at [701, 34] on link "Download" at bounding box center [703, 34] width 18 height 21
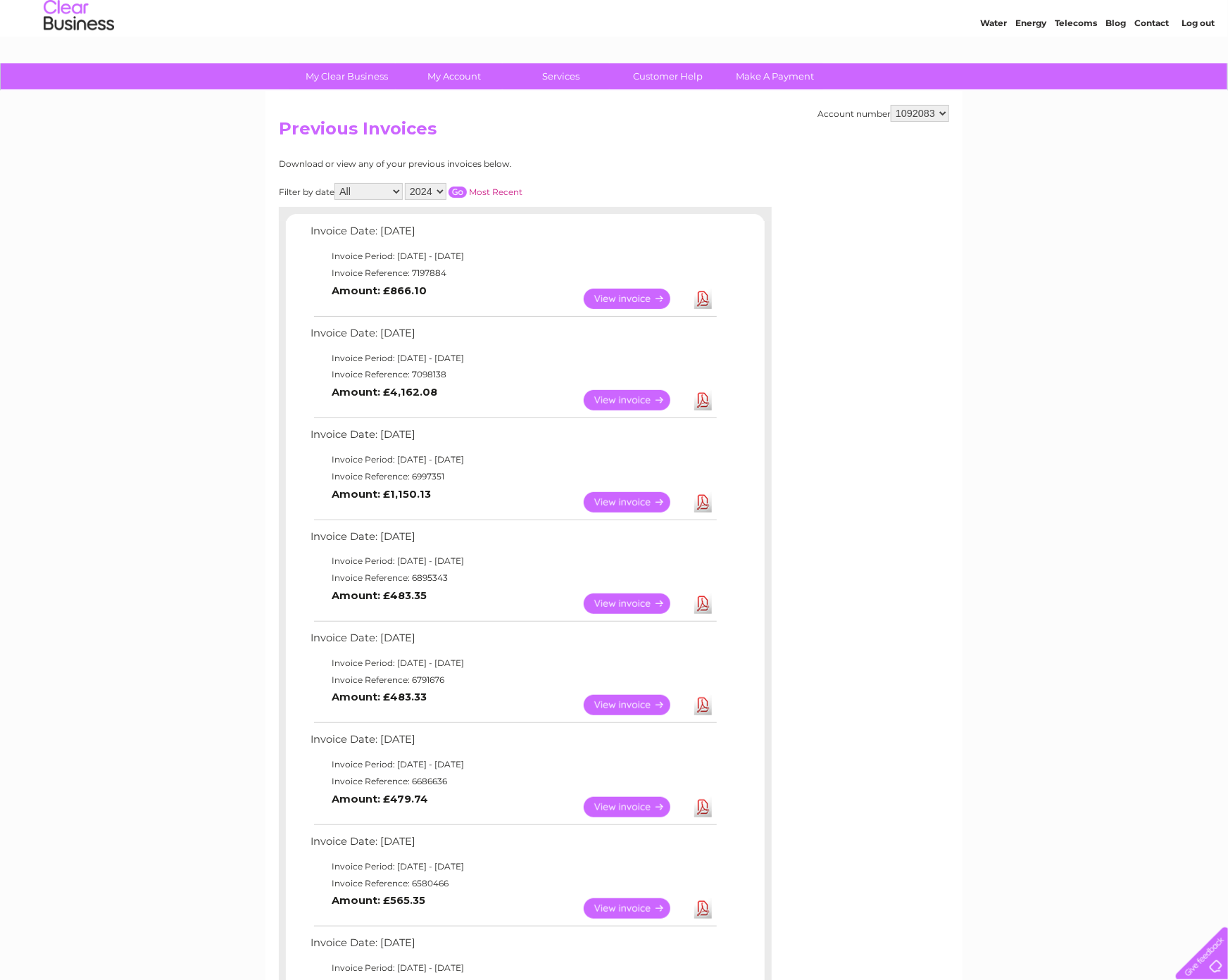
scroll to position [41, 0]
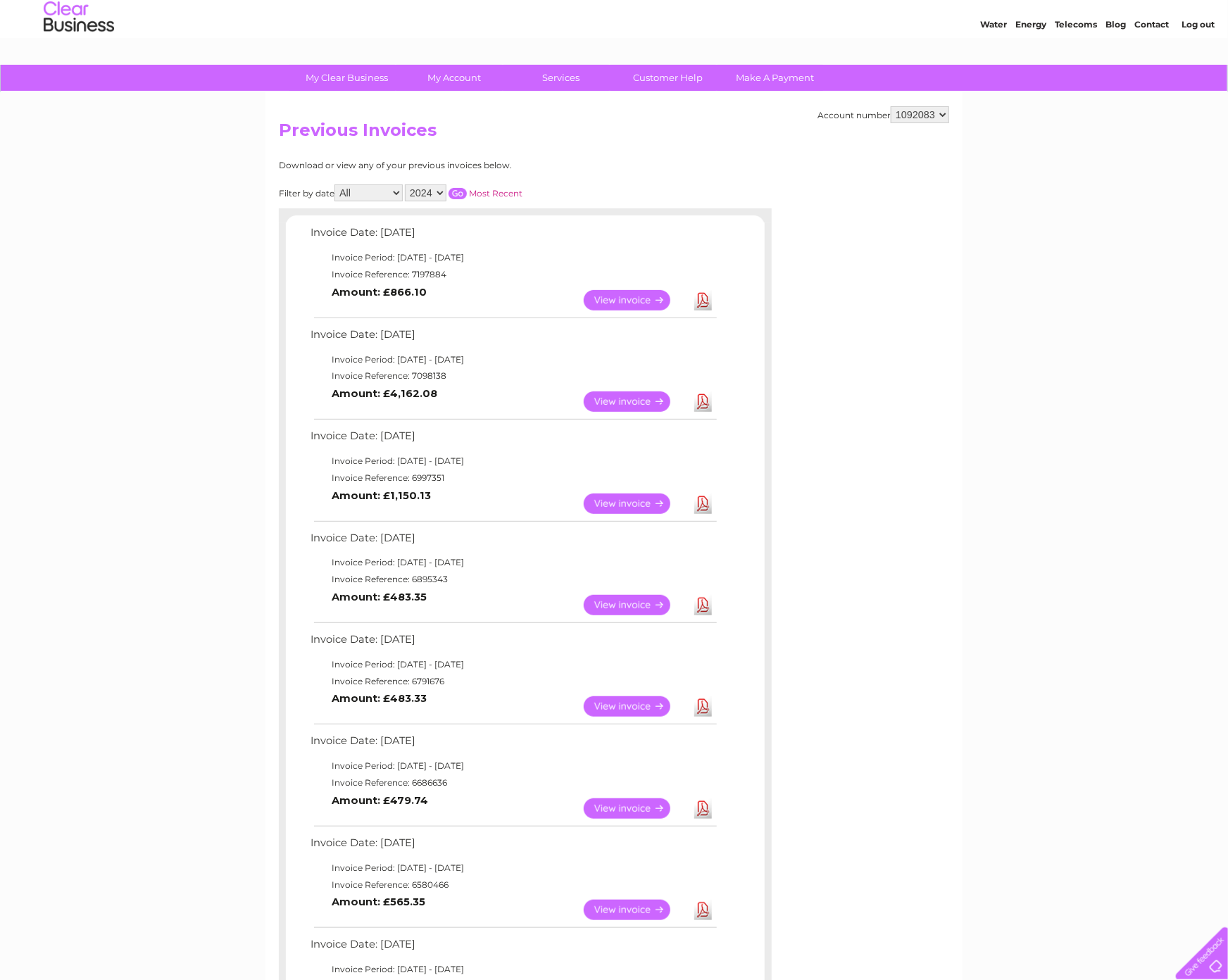
click at [701, 703] on link "Download" at bounding box center [703, 706] width 18 height 21
click at [701, 602] on link "Download" at bounding box center [703, 606] width 18 height 21
click at [706, 503] on link "Download" at bounding box center [703, 504] width 18 height 21
click at [705, 403] on link "Download" at bounding box center [703, 402] width 18 height 21
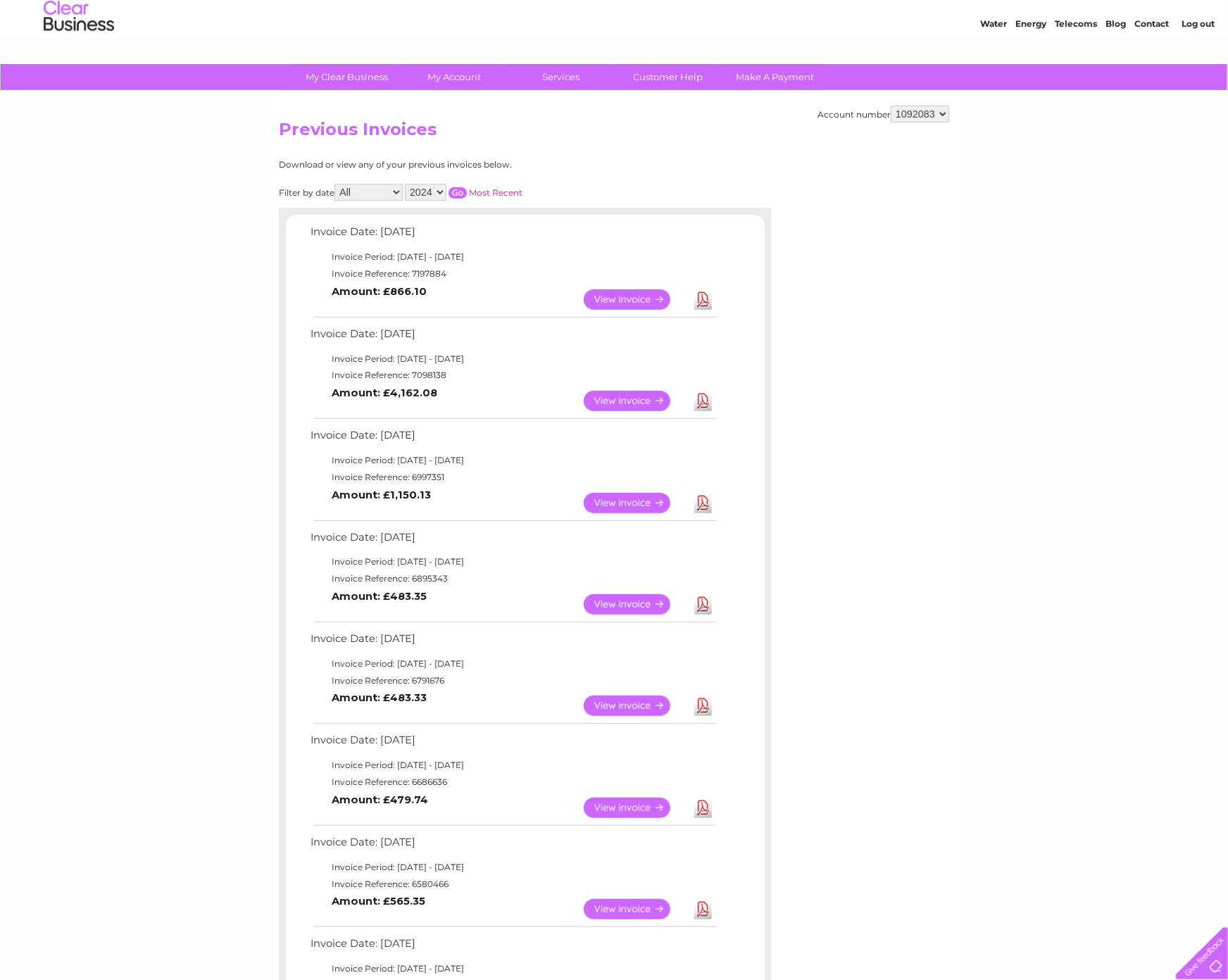
click at [702, 298] on link "Download" at bounding box center [703, 300] width 18 height 21
click at [436, 187] on select "2025 2024 2023 2022" at bounding box center [426, 192] width 42 height 17
select select "2025"
click at [406, 184] on select "2025 2024 2023 2022" at bounding box center [426, 192] width 42 height 17
click at [457, 191] on input "button" at bounding box center [458, 193] width 18 height 11
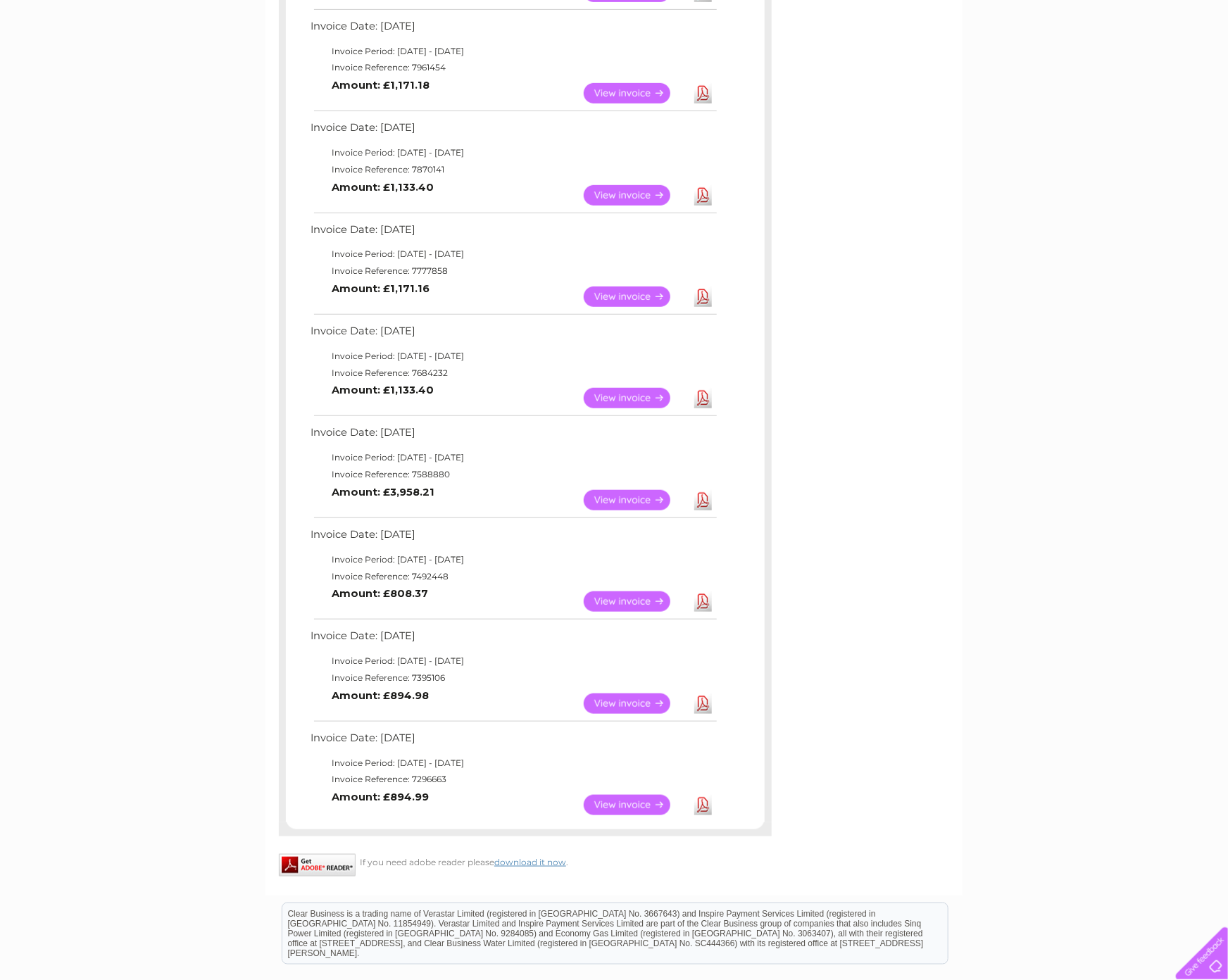
scroll to position [511, 0]
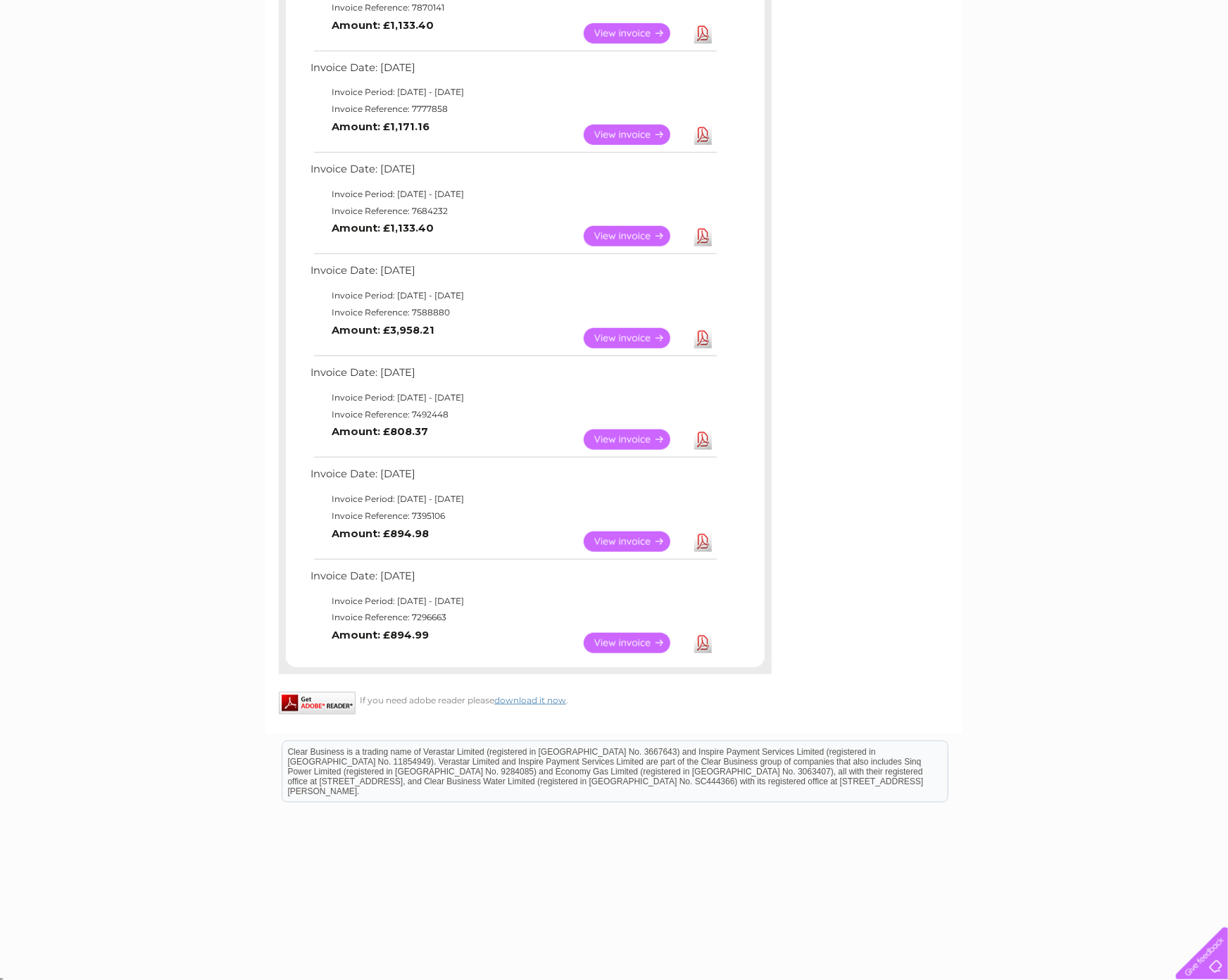
click at [702, 644] on link "Download" at bounding box center [703, 643] width 18 height 21
click at [702, 540] on link "Download" at bounding box center [703, 542] width 18 height 21
click at [700, 438] on link "Download" at bounding box center [703, 440] width 18 height 21
click at [702, 338] on link "Download" at bounding box center [703, 338] width 18 height 21
click at [702, 234] on link "Download" at bounding box center [703, 236] width 18 height 21
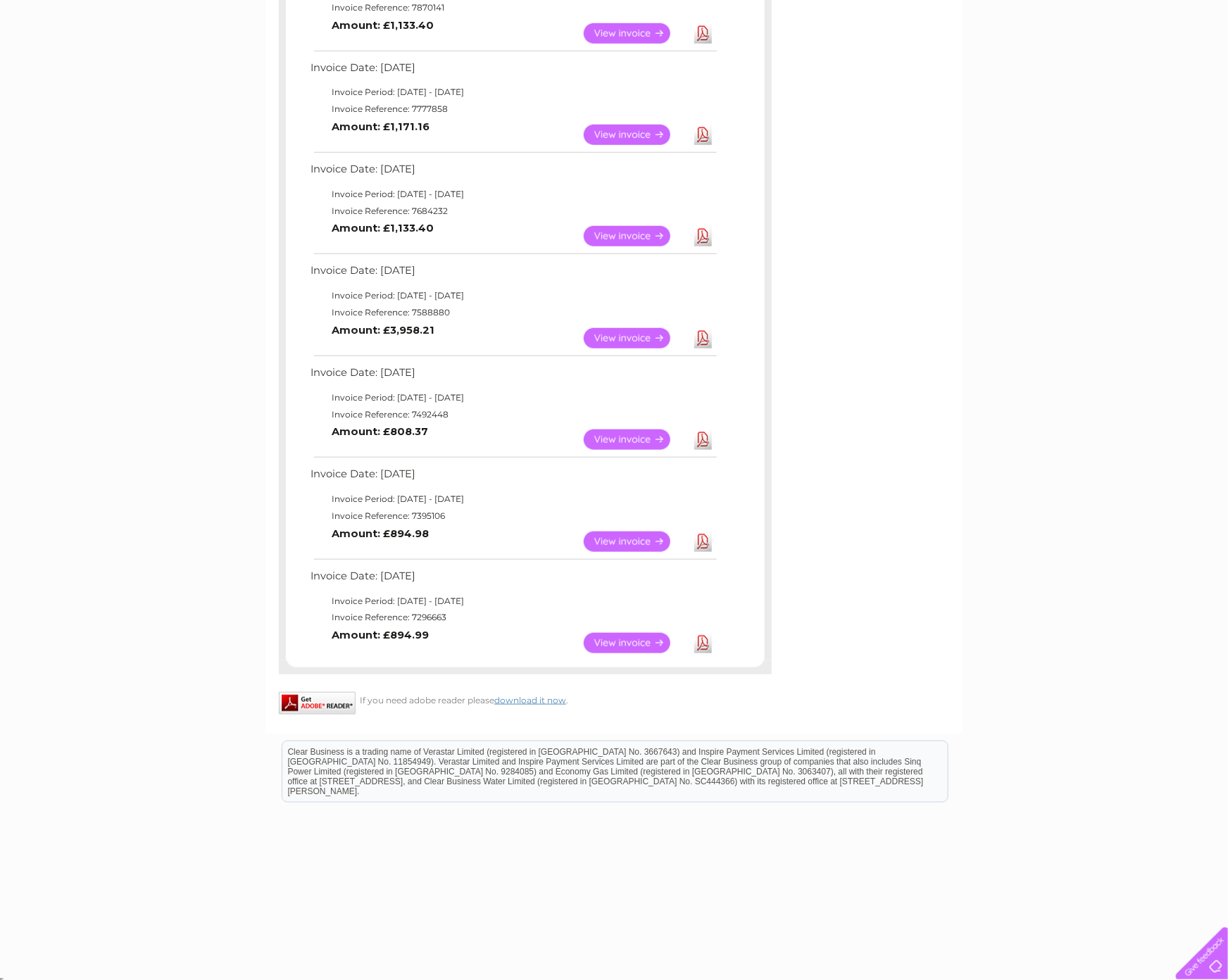
click at [701, 133] on link "Download" at bounding box center [703, 135] width 18 height 21
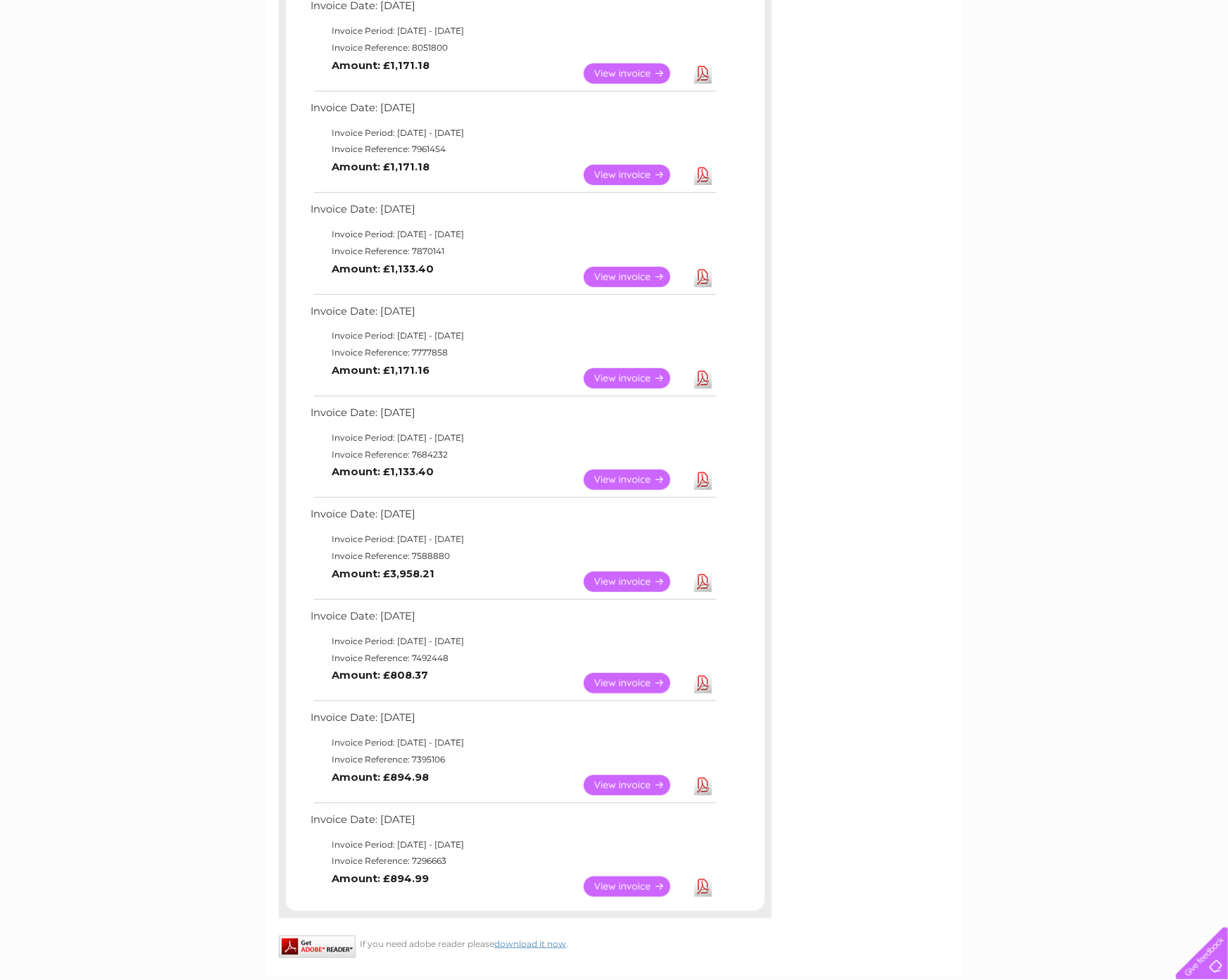
scroll to position [267, 0]
click at [703, 275] on link "Download" at bounding box center [703, 278] width 18 height 21
click at [702, 172] on link "Download" at bounding box center [703, 176] width 18 height 21
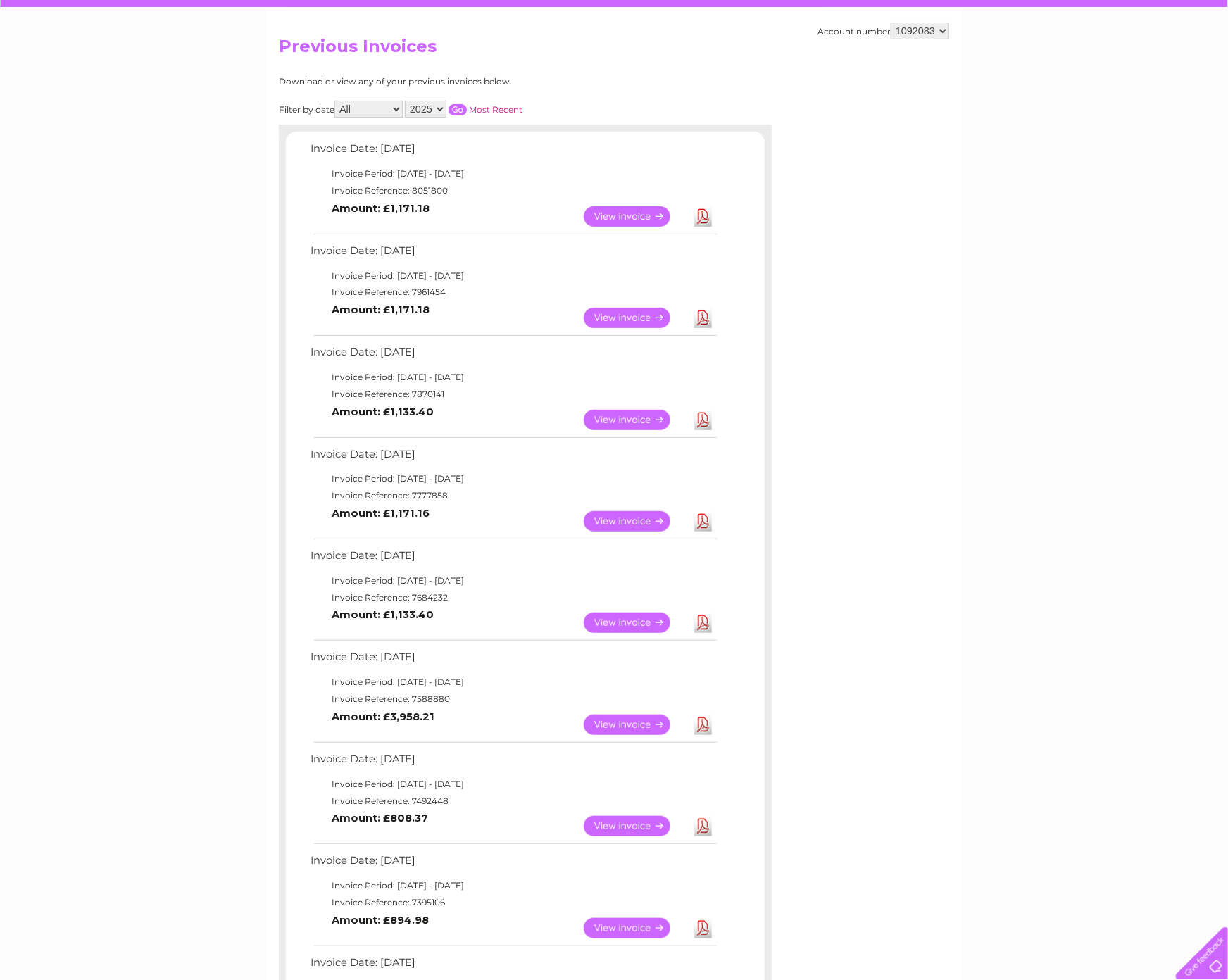
scroll to position [111, 0]
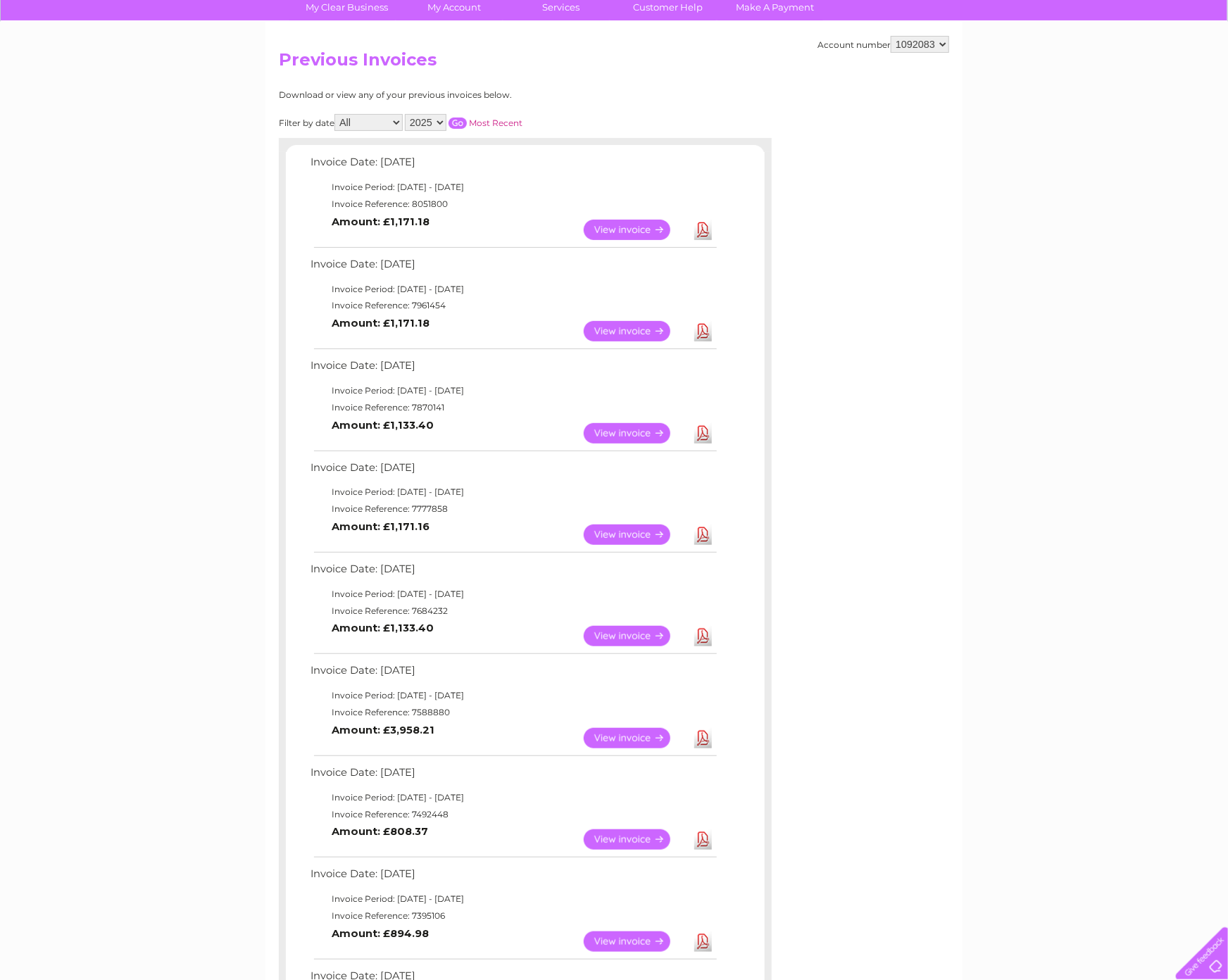
click at [702, 230] on link "Download" at bounding box center [703, 230] width 18 height 21
